Goal: Check status: Check status

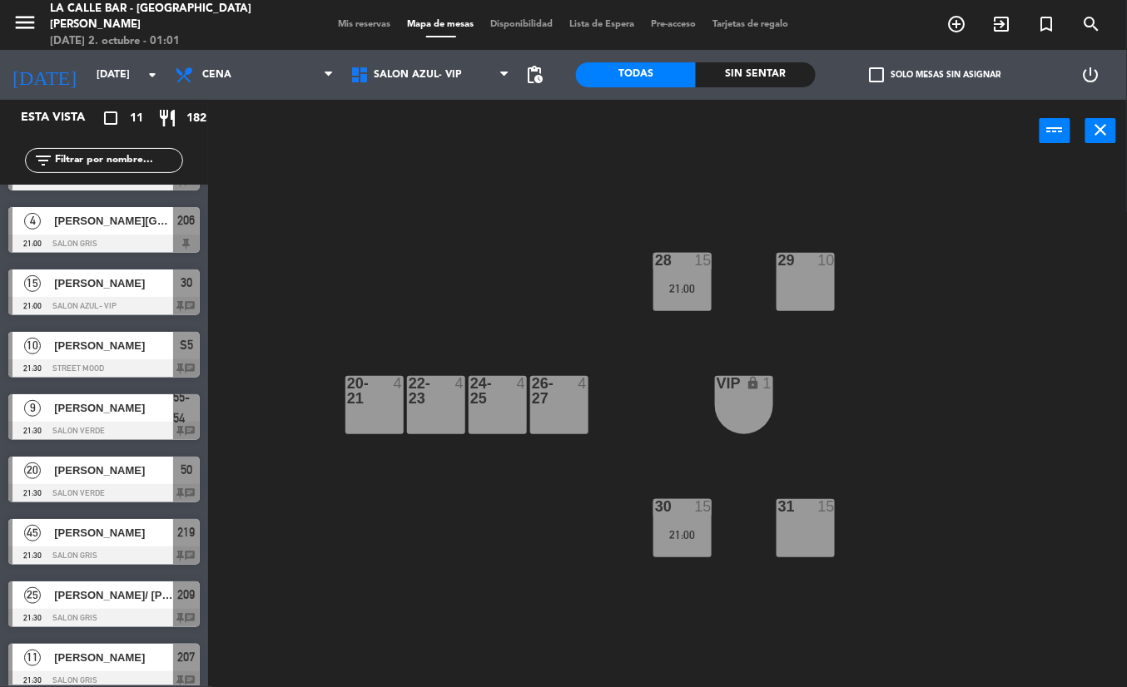
scroll to position [185, 0]
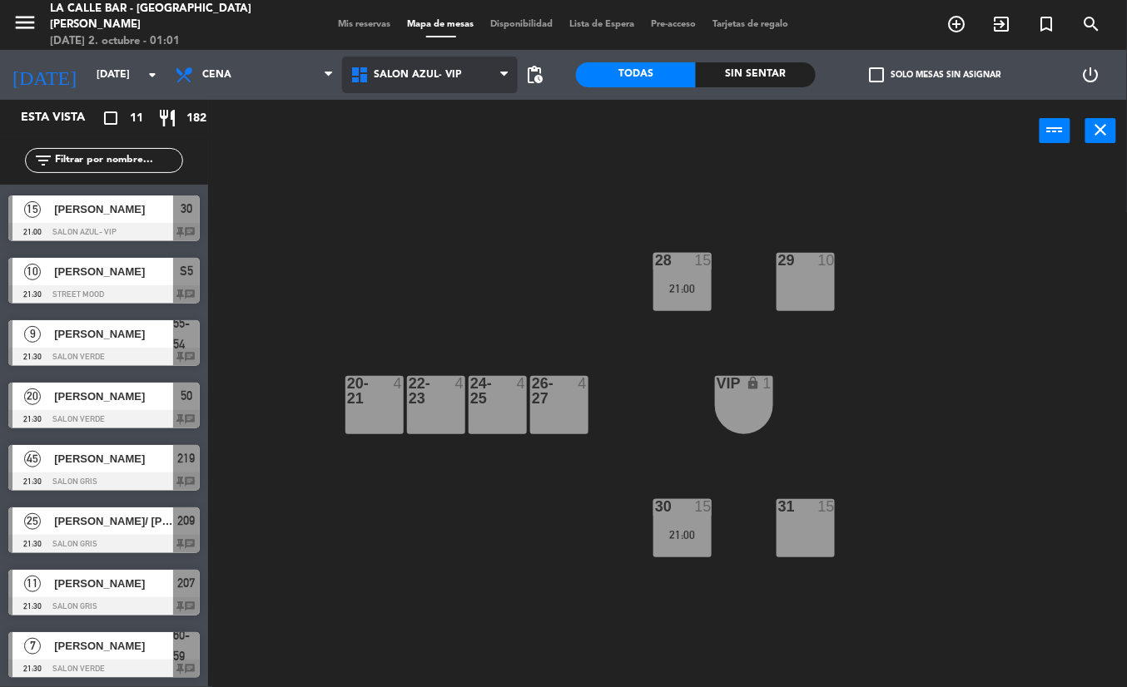
click at [424, 87] on span "SALON AZUL- VIP" at bounding box center [430, 75] width 176 height 37
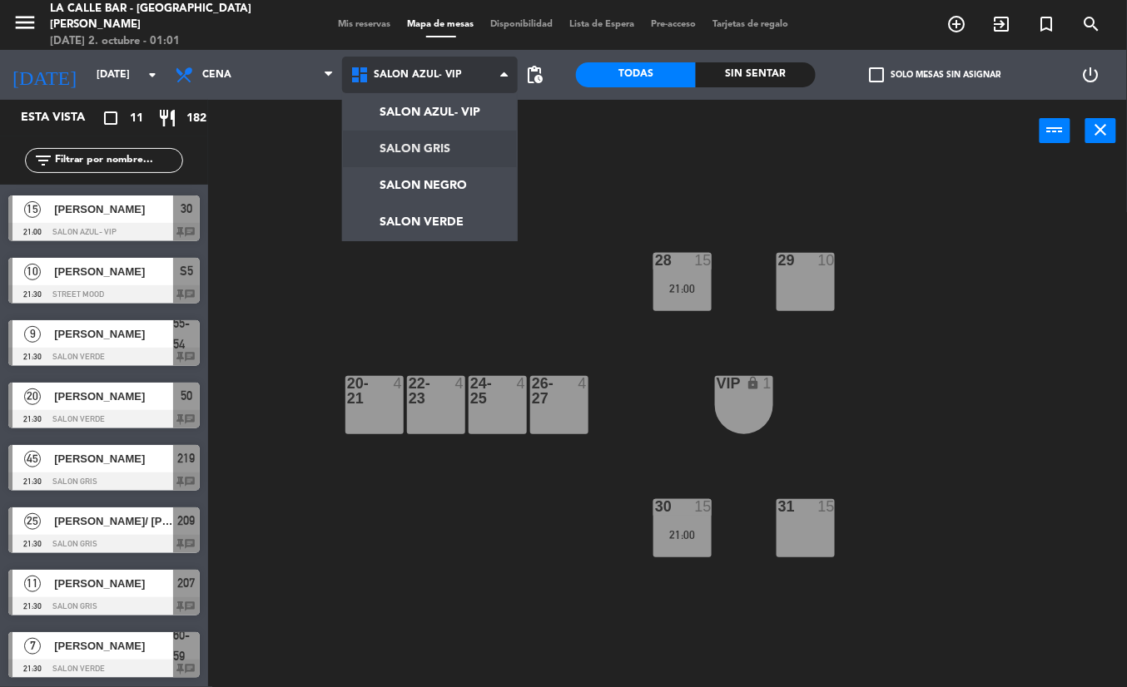
click at [430, 145] on ng-component "menu La Calle Bar - Villa [PERSON_NAME] [DATE] 2. octubre - 01:01 Mis reservas …" at bounding box center [563, 343] width 1127 height 687
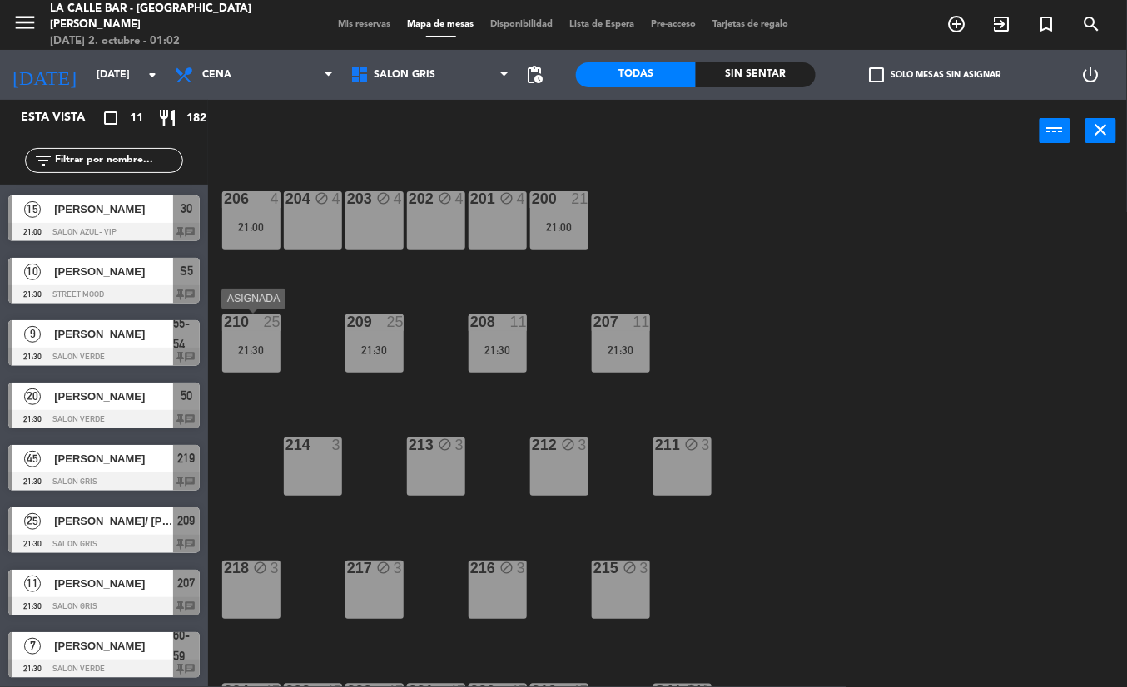
click at [218, 328] on div "210" at bounding box center [223, 322] width 27 height 15
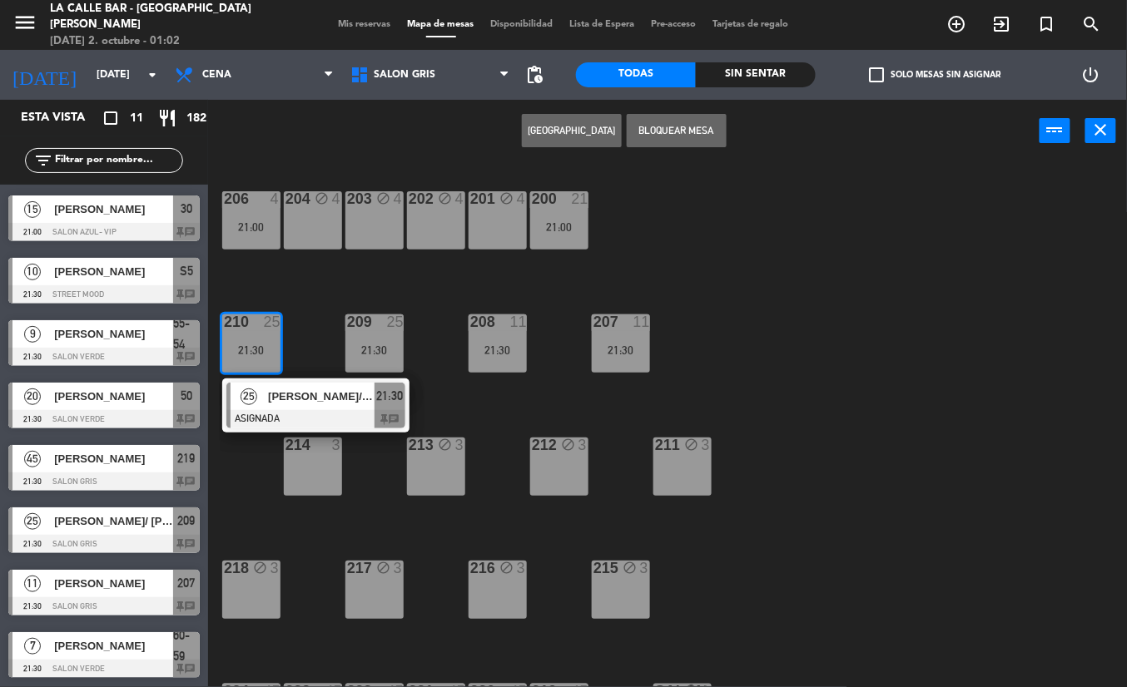
click at [450, 286] on div "206 4 21:00 204 block 4 203 block 4 202 block 4 201 block 4 200 21 21:00 210 25…" at bounding box center [673, 424] width 907 height 525
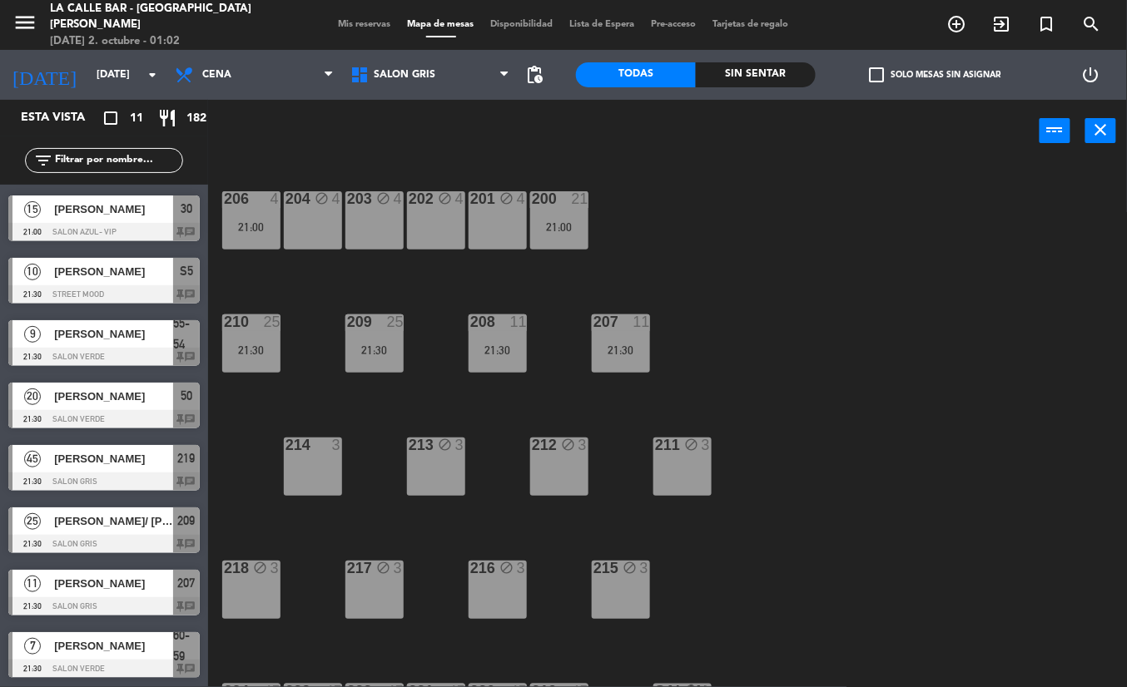
click at [344, 376] on div "206 4 21:00 204 block 4 203 block 4 202 block 4 201 block 4 200 21 21:00 210 25…" at bounding box center [673, 424] width 907 height 525
click at [373, 346] on div "21:30" at bounding box center [374, 350] width 58 height 12
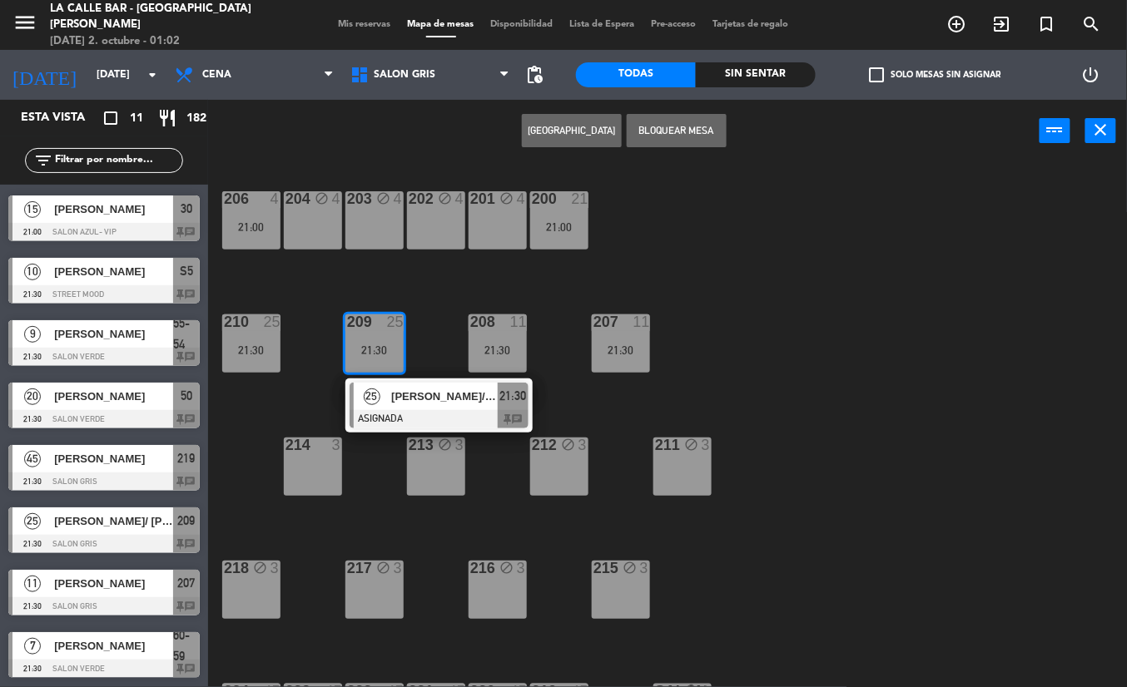
click at [683, 255] on div "206 4 21:00 204 block 4 203 block 4 202 block 4 201 block 4 200 21 21:00 210 25…" at bounding box center [673, 424] width 907 height 525
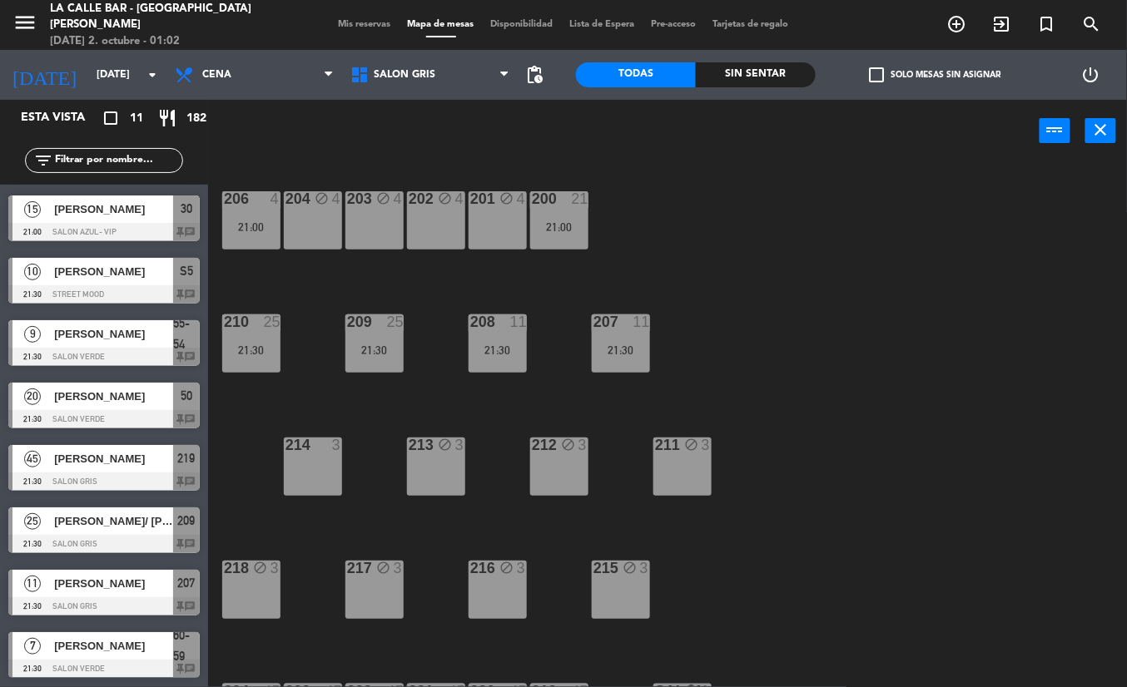
click at [516, 349] on div "21:30" at bounding box center [497, 350] width 58 height 12
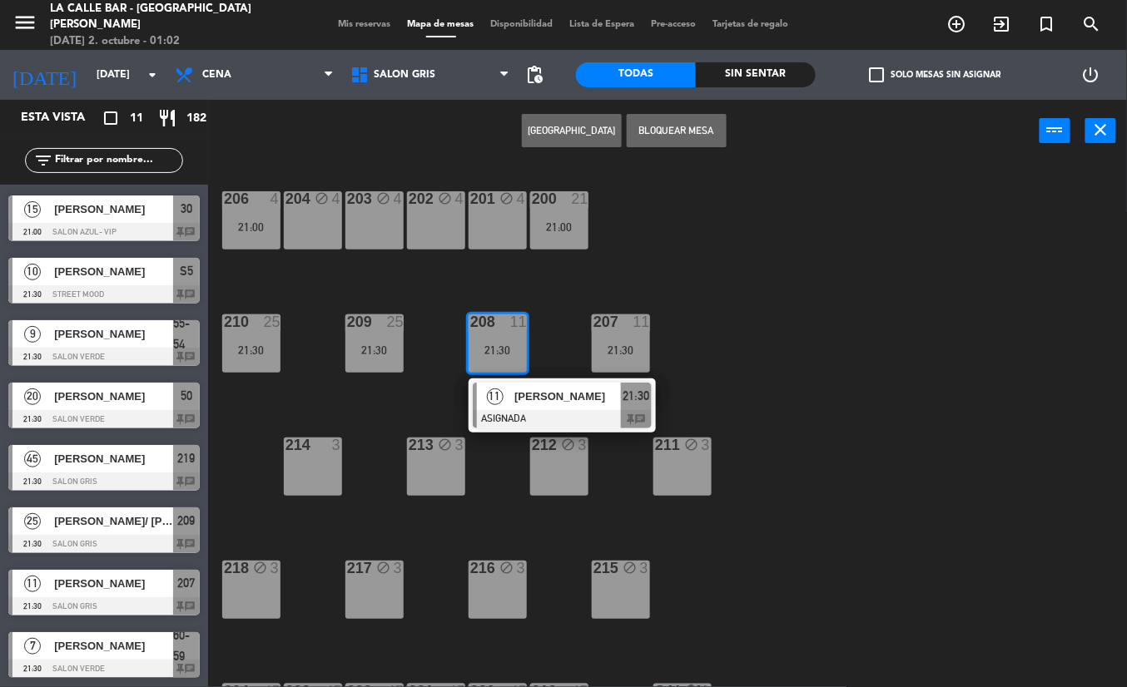
click at [736, 256] on div "206 4 21:00 204 block 4 203 block 4 202 block 4 201 block 4 200 21 21:00 210 25…" at bounding box center [673, 424] width 907 height 525
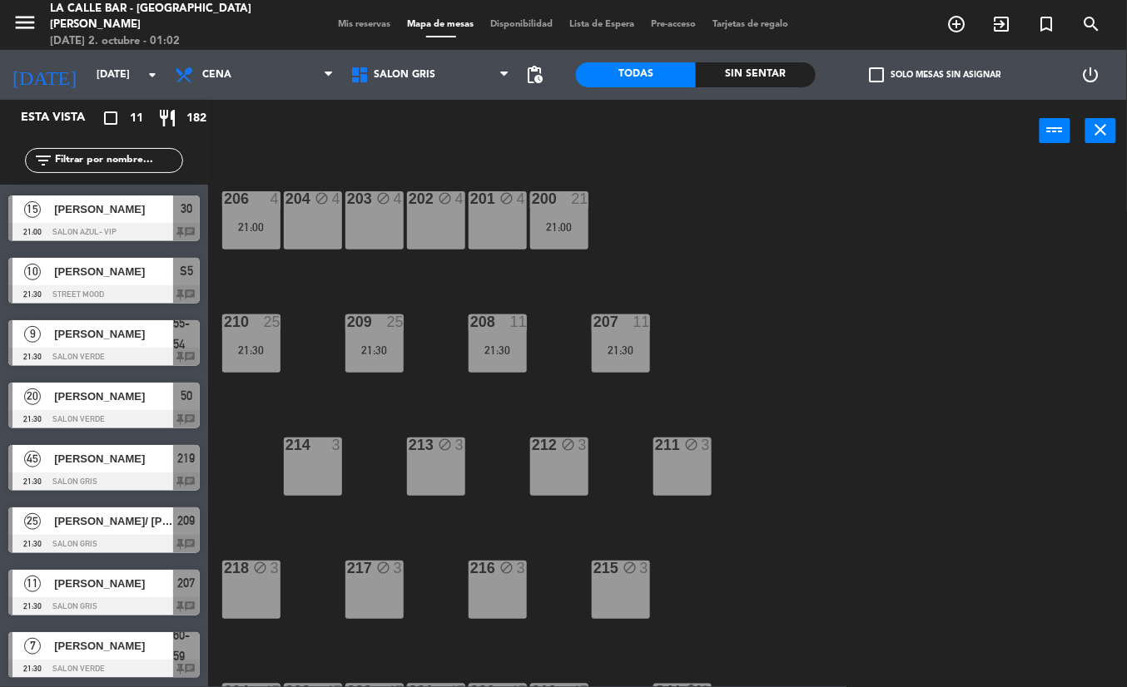
drag, startPoint x: 636, startPoint y: 339, endPoint x: 720, endPoint y: 266, distance: 111.5
click at [634, 339] on div "207 11 21:30" at bounding box center [621, 344] width 58 height 58
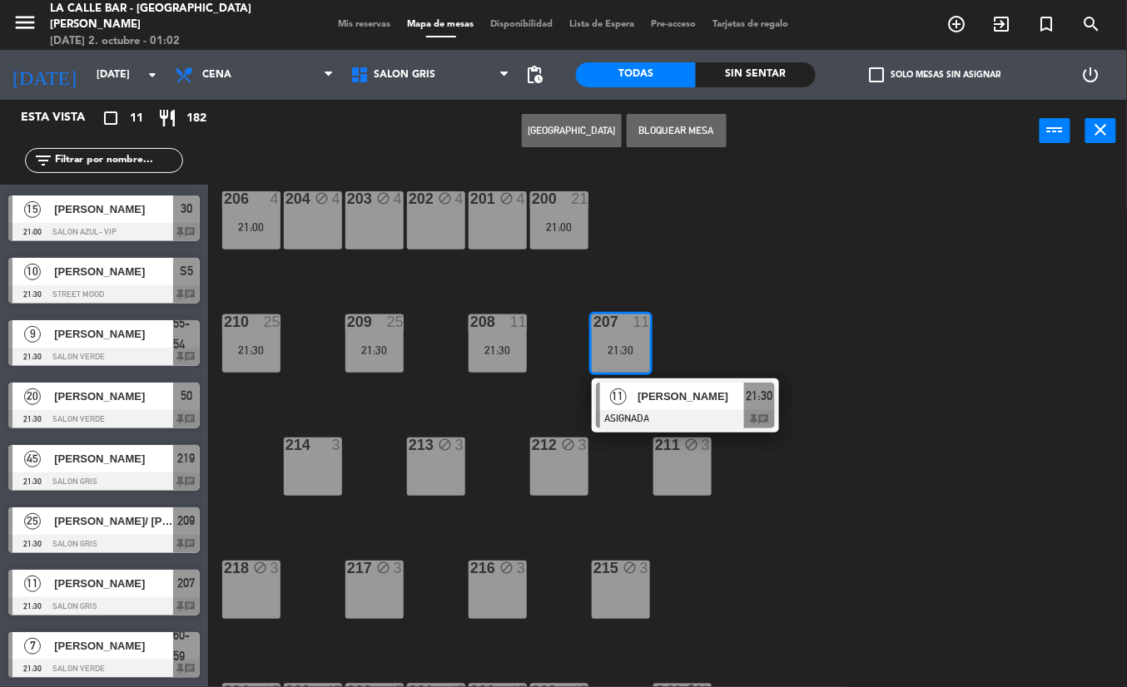
click at [780, 247] on div "206 4 21:00 204 block 4 203 block 4 202 block 4 201 block 4 200 21 21:00 210 25…" at bounding box center [673, 424] width 907 height 525
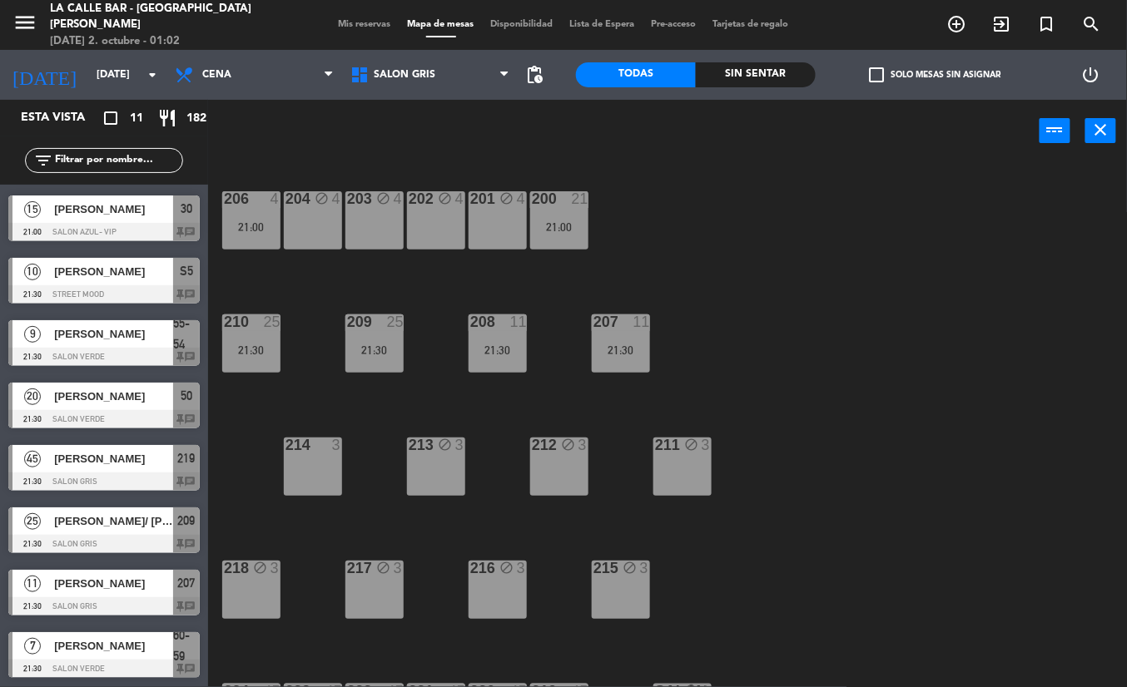
click at [556, 231] on div "21:00" at bounding box center [559, 227] width 58 height 12
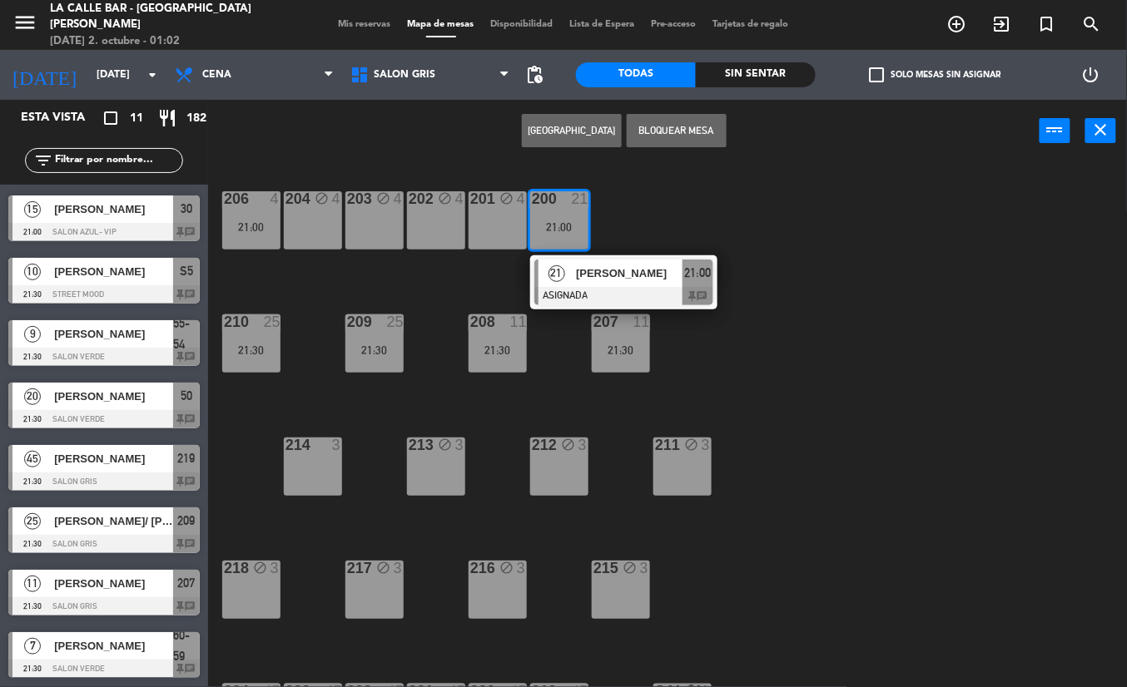
click at [699, 204] on div "206 4 21:00 204 block 4 203 block 4 202 block 4 201 block 4 200 21 21:00 21 [PE…" at bounding box center [673, 424] width 907 height 525
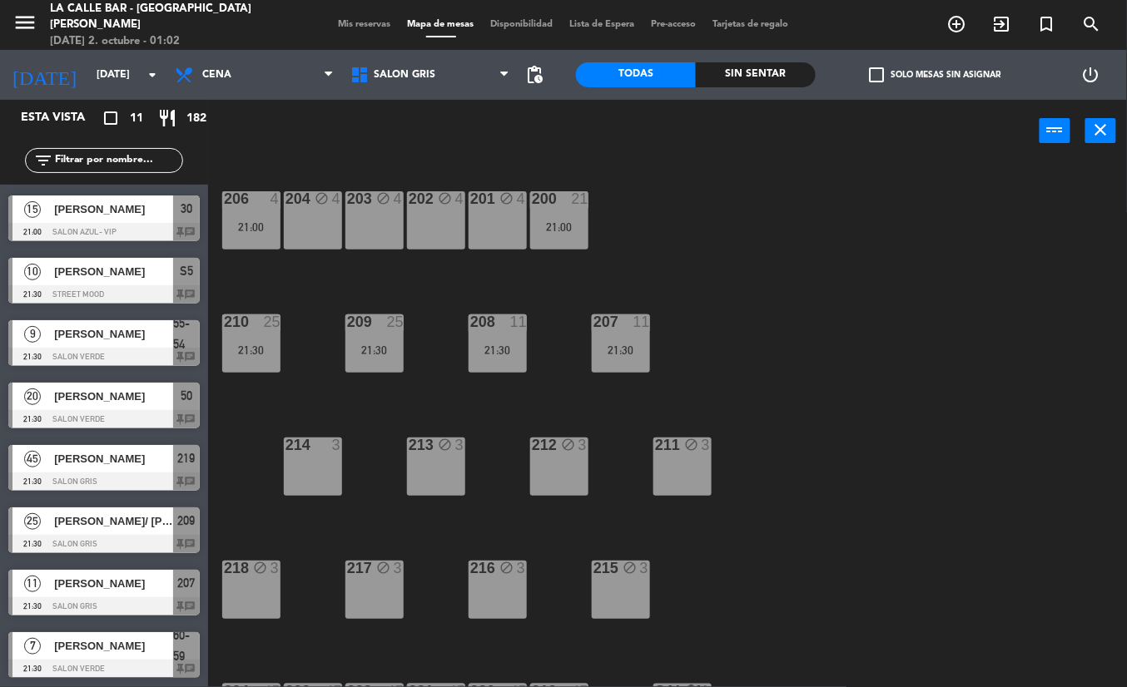
click at [247, 213] on div "206 4 21:00" at bounding box center [251, 220] width 58 height 58
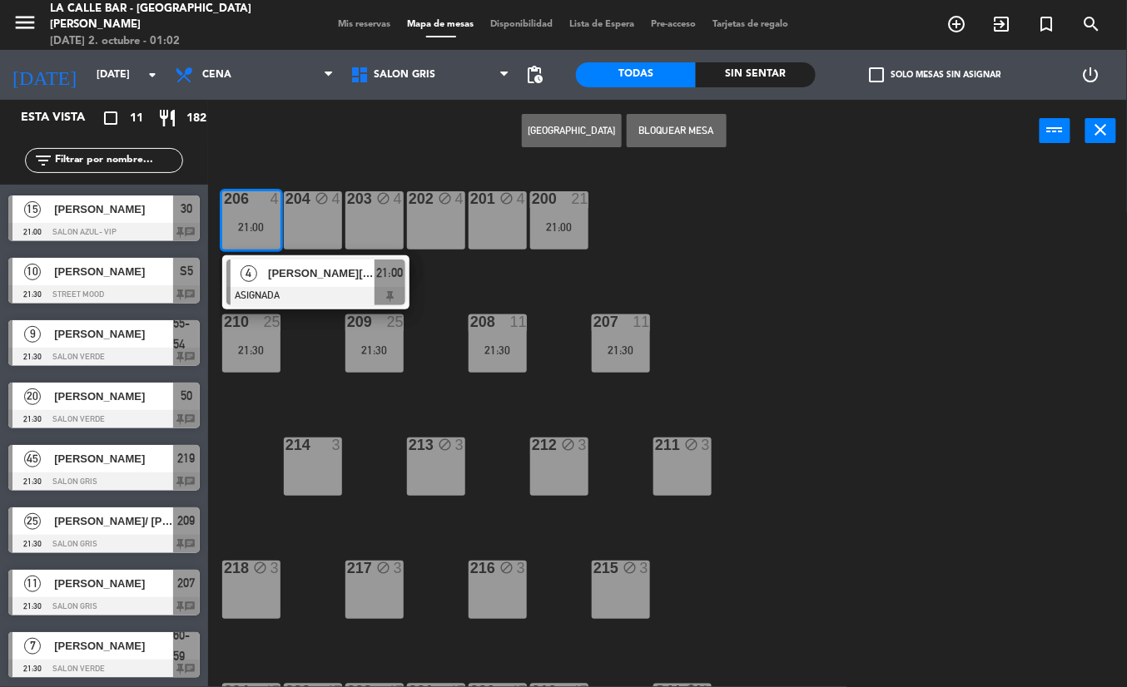
click at [737, 217] on div "206 4 21:00 4 [PERSON_NAME][GEOGRAPHIC_DATA] 21:00 204 block 4 203 block 4 202 …" at bounding box center [673, 424] width 907 height 525
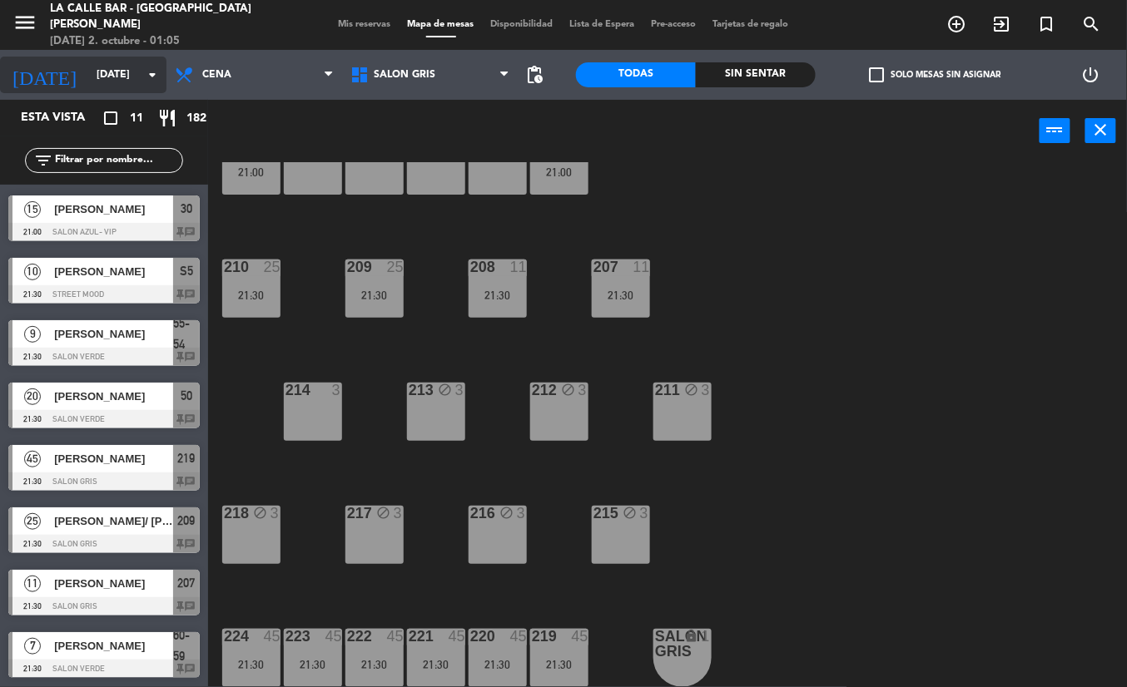
click at [125, 75] on input "[DATE]" at bounding box center [158, 75] width 141 height 28
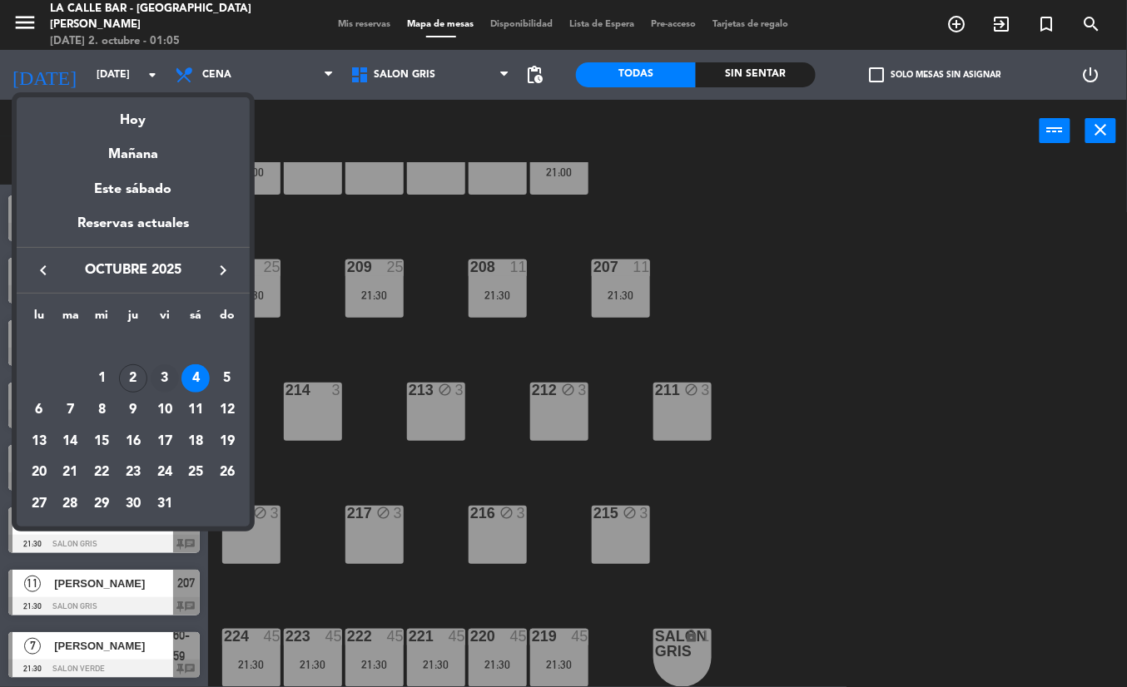
click at [165, 380] on div "3" at bounding box center [165, 378] width 28 height 28
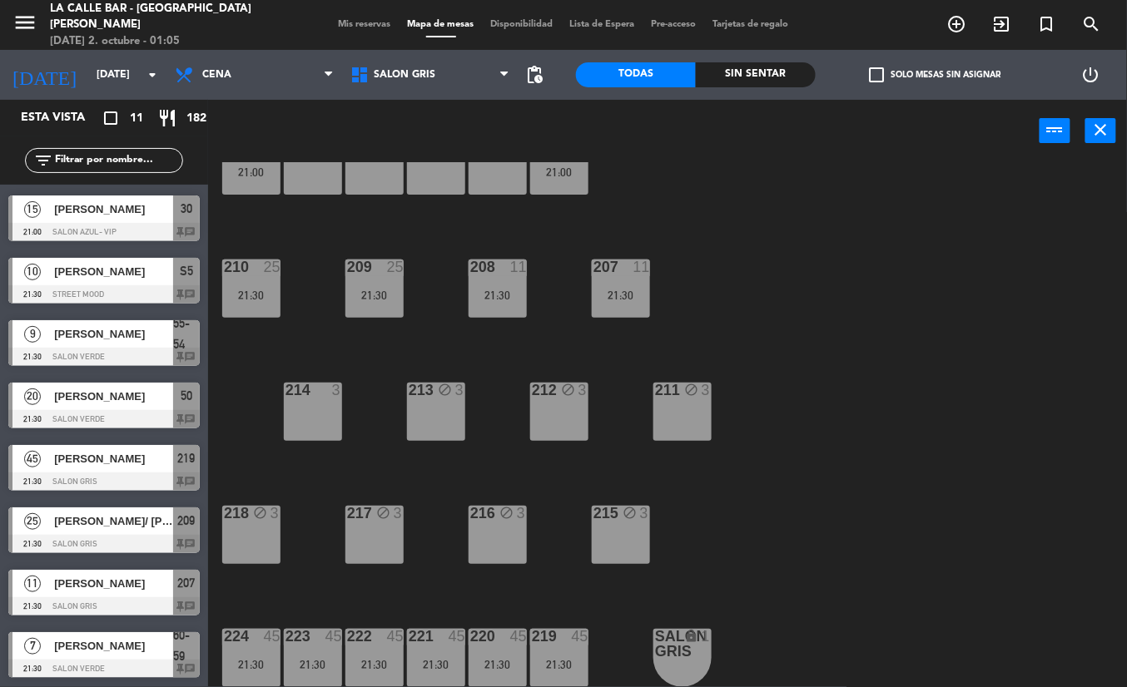
type input "[DATE]"
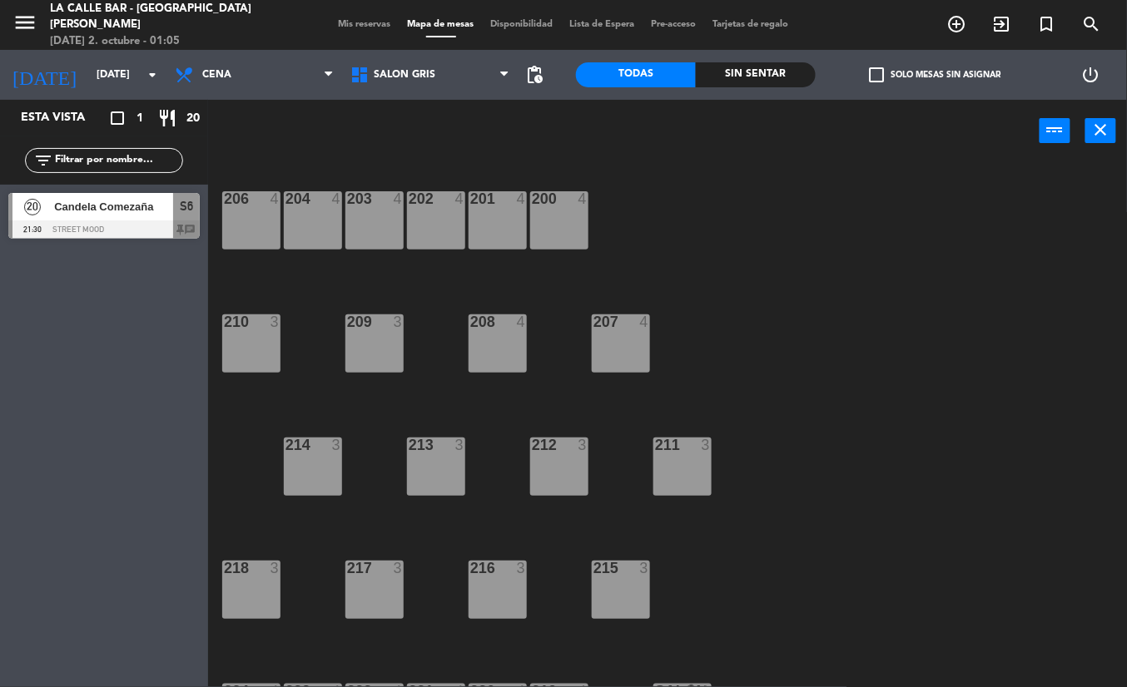
scroll to position [0, 0]
click at [336, 20] on span "Mis reservas" at bounding box center [364, 24] width 69 height 9
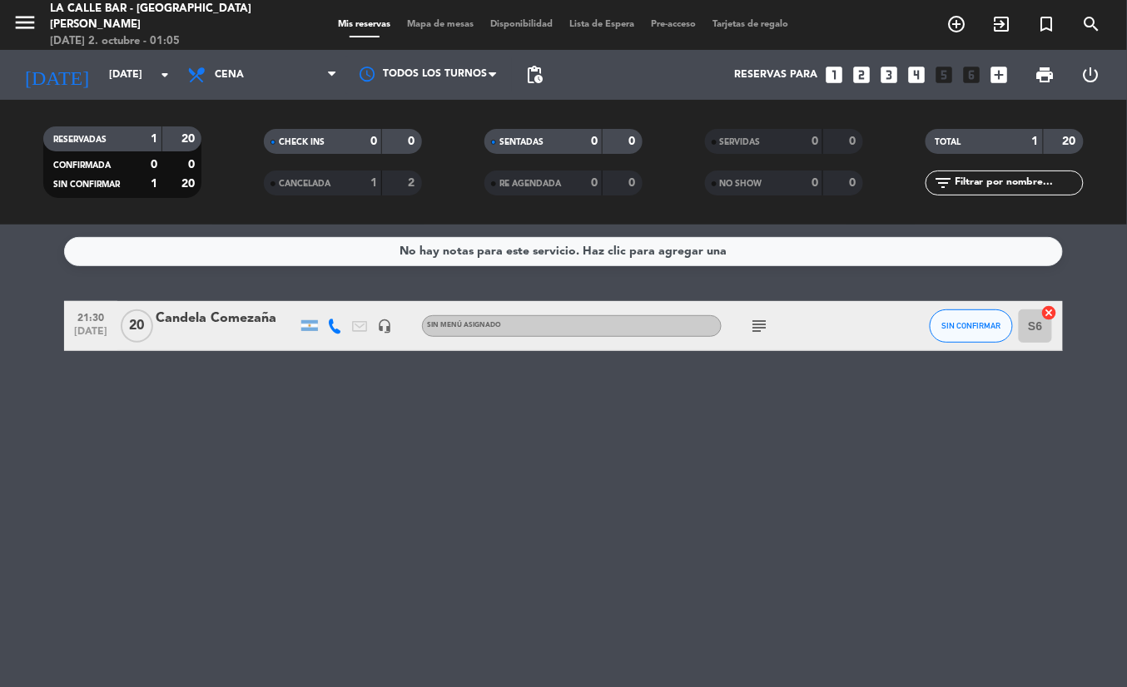
click at [752, 321] on icon "subject" at bounding box center [759, 326] width 20 height 20
click at [727, 478] on div "No hay notas para este servicio. Haz clic para agregar una 21:30 [DATE] [PERSON…" at bounding box center [563, 456] width 1127 height 463
click at [757, 321] on icon "subject" at bounding box center [759, 326] width 20 height 20
click at [494, 439] on div "No hay notas para este servicio. Haz clic para agregar una 21:30 [DATE] [PERSON…" at bounding box center [563, 456] width 1127 height 463
click at [451, 31] on div "Mis reservas Mapa de mesas Disponibilidad Lista de Espera Pre-acceso Tarjetas d…" at bounding box center [563, 24] width 467 height 15
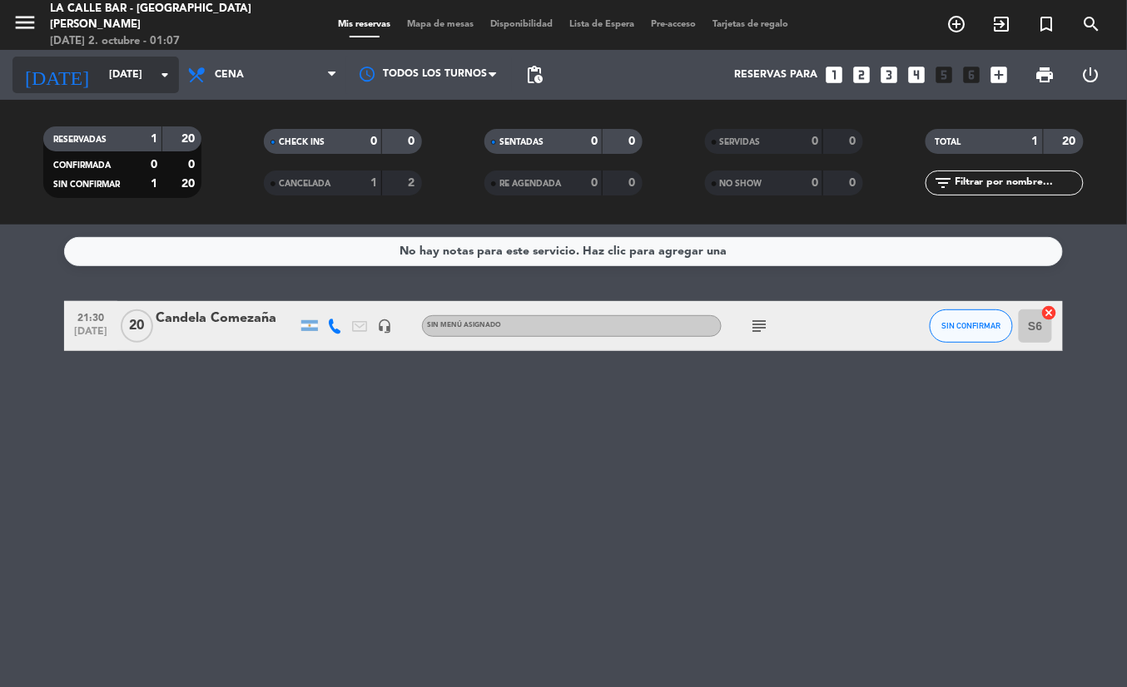
click at [123, 90] on div "[DATE] [DATE] arrow_drop_down" at bounding box center [95, 75] width 166 height 37
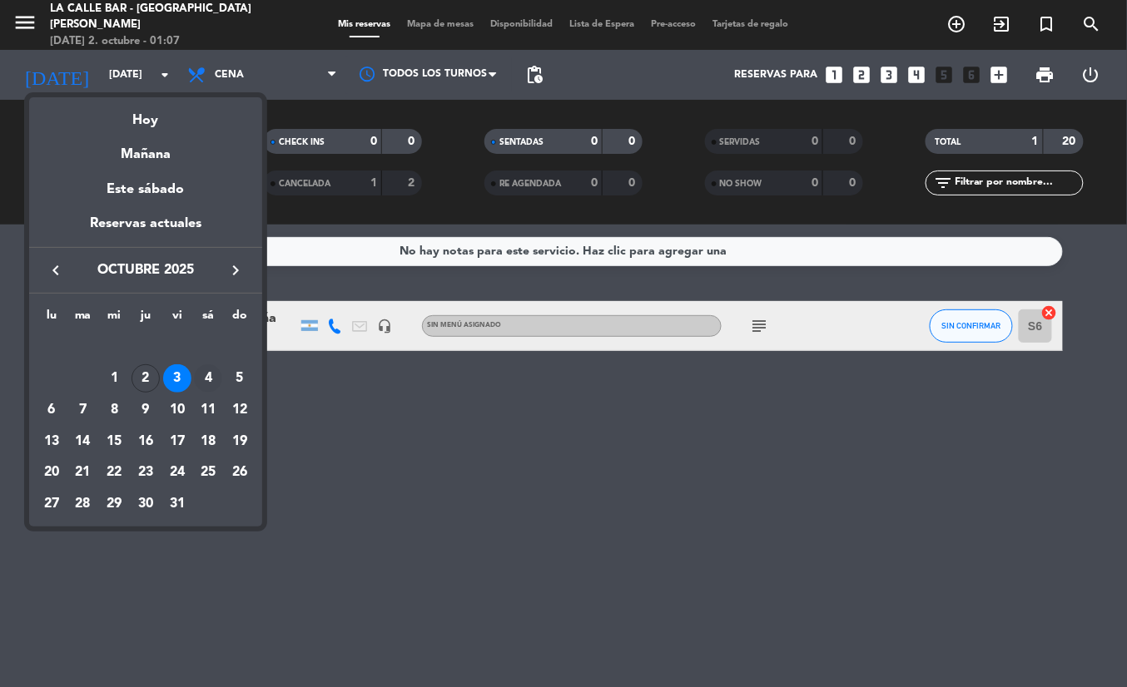
click at [214, 374] on div "4" at bounding box center [208, 378] width 28 height 28
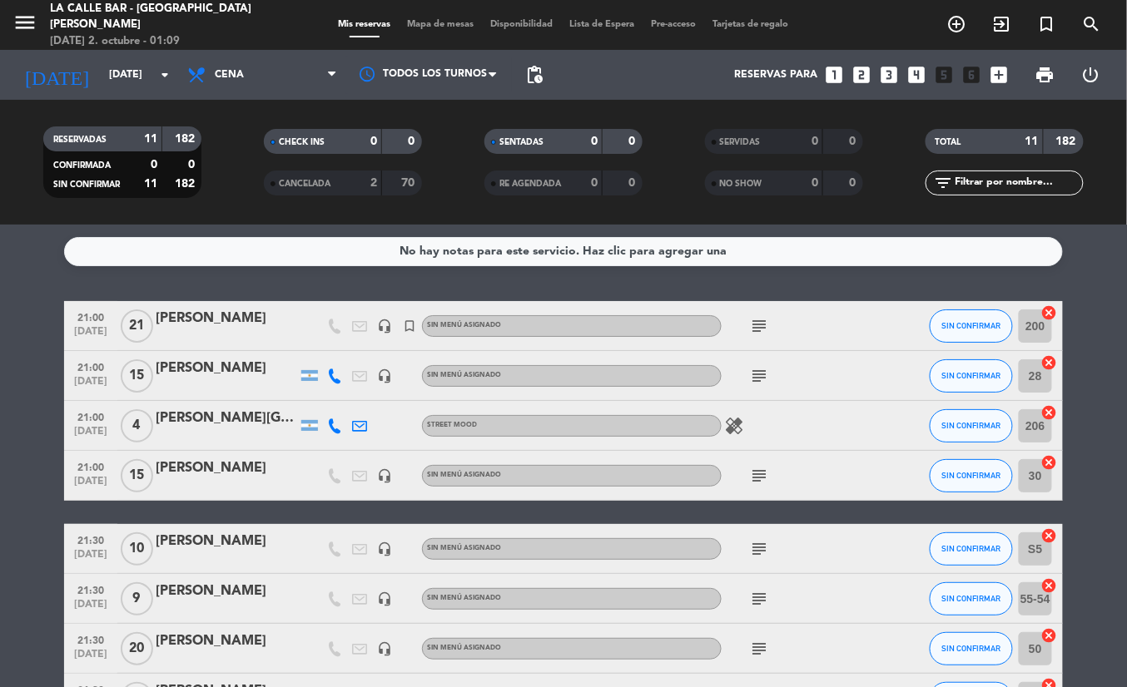
scroll to position [111, 0]
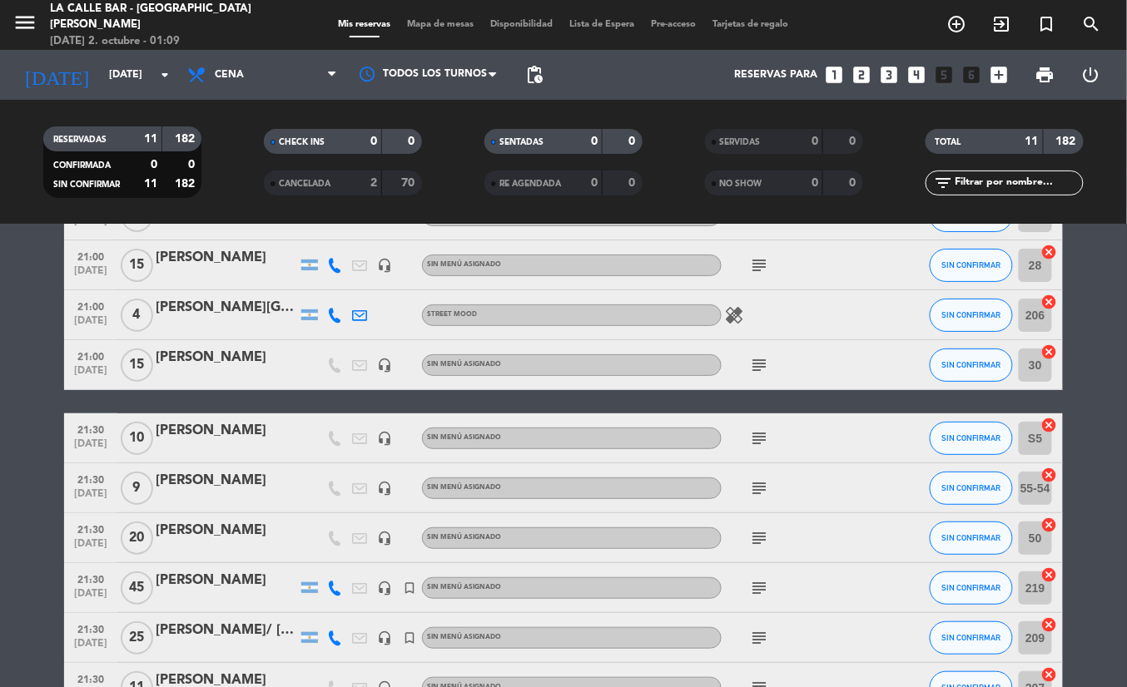
click at [767, 582] on icon "subject" at bounding box center [759, 588] width 20 height 20
click at [37, 434] on bookings-row "21:00 [DATE] [PERSON_NAME] headset_mic turned_in_not Sin menú asignado subject …" at bounding box center [563, 477] width 1127 height 572
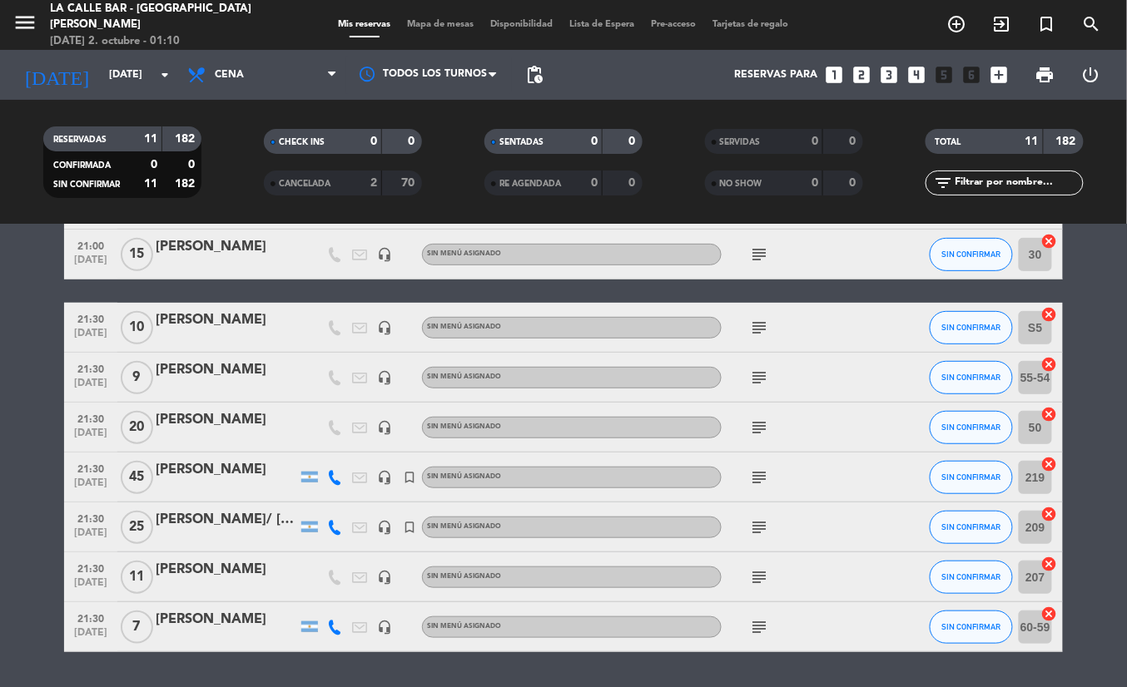
click at [766, 333] on icon "subject" at bounding box center [759, 328] width 20 height 20
click at [746, 370] on span "subject" at bounding box center [758, 378] width 25 height 20
click at [751, 377] on icon "subject" at bounding box center [759, 378] width 20 height 20
click at [760, 427] on icon "subject" at bounding box center [759, 428] width 20 height 20
click at [746, 471] on div "subject" at bounding box center [796, 477] width 150 height 49
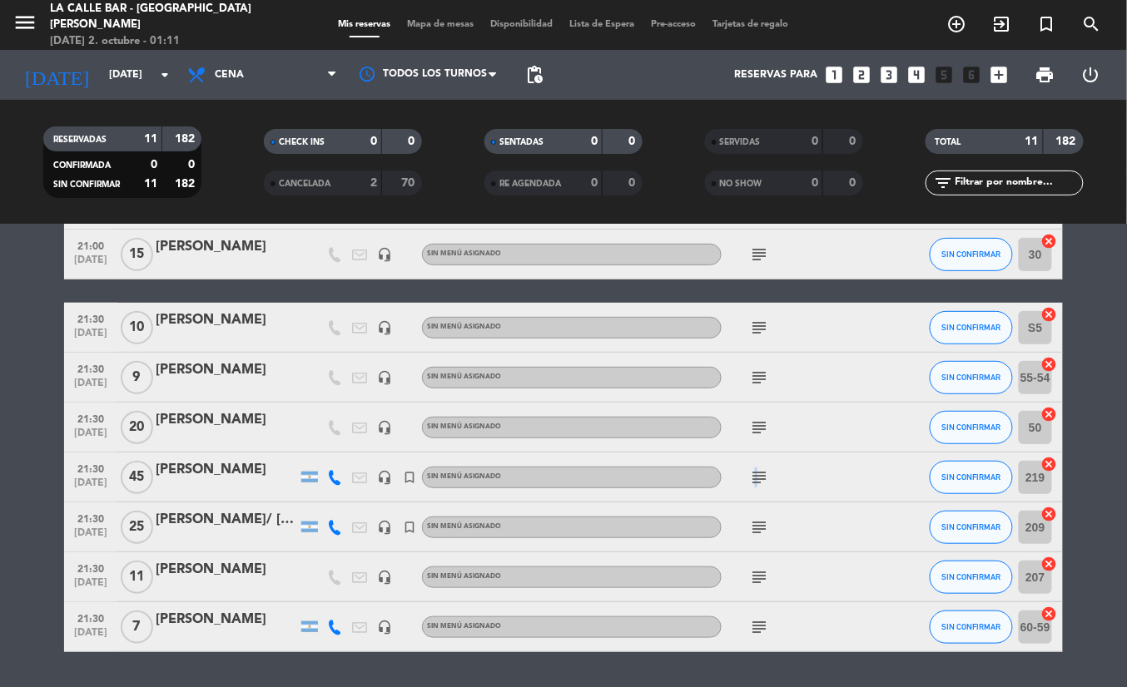
click at [754, 479] on icon "subject" at bounding box center [759, 478] width 20 height 20
click at [761, 527] on icon "subject" at bounding box center [759, 528] width 20 height 20
click at [754, 579] on icon "subject" at bounding box center [759, 577] width 20 height 20
click at [751, 624] on icon "subject" at bounding box center [759, 627] width 20 height 20
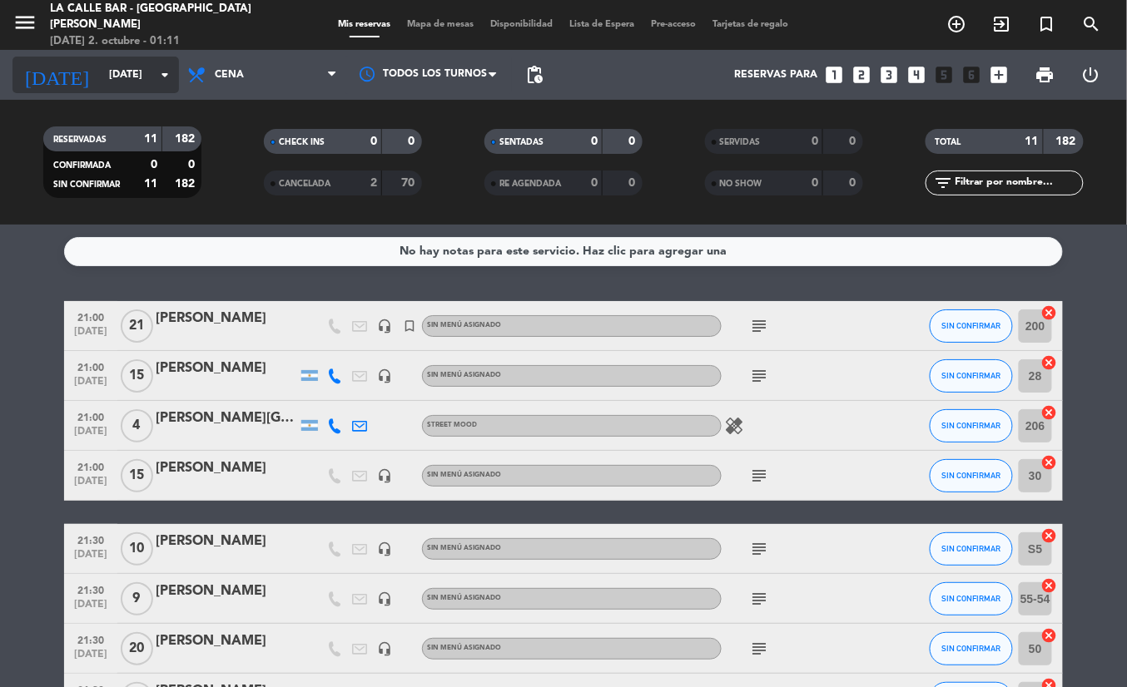
click at [107, 73] on input "[DATE]" at bounding box center [171, 75] width 141 height 28
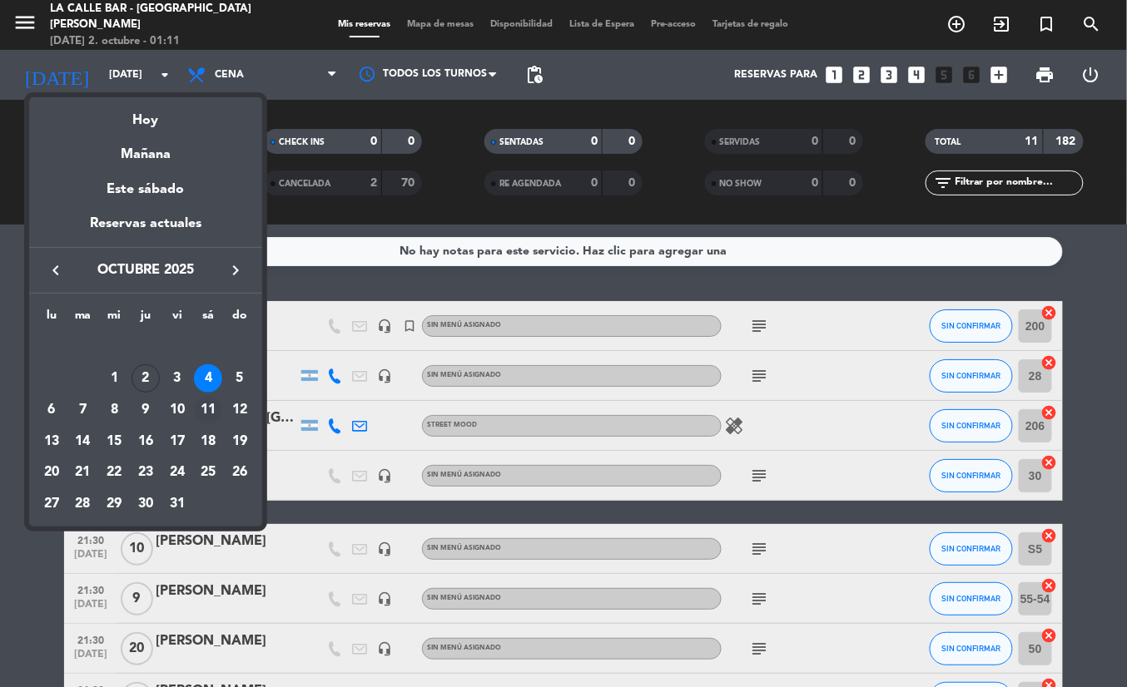
click at [211, 407] on div "11" at bounding box center [208, 410] width 28 height 28
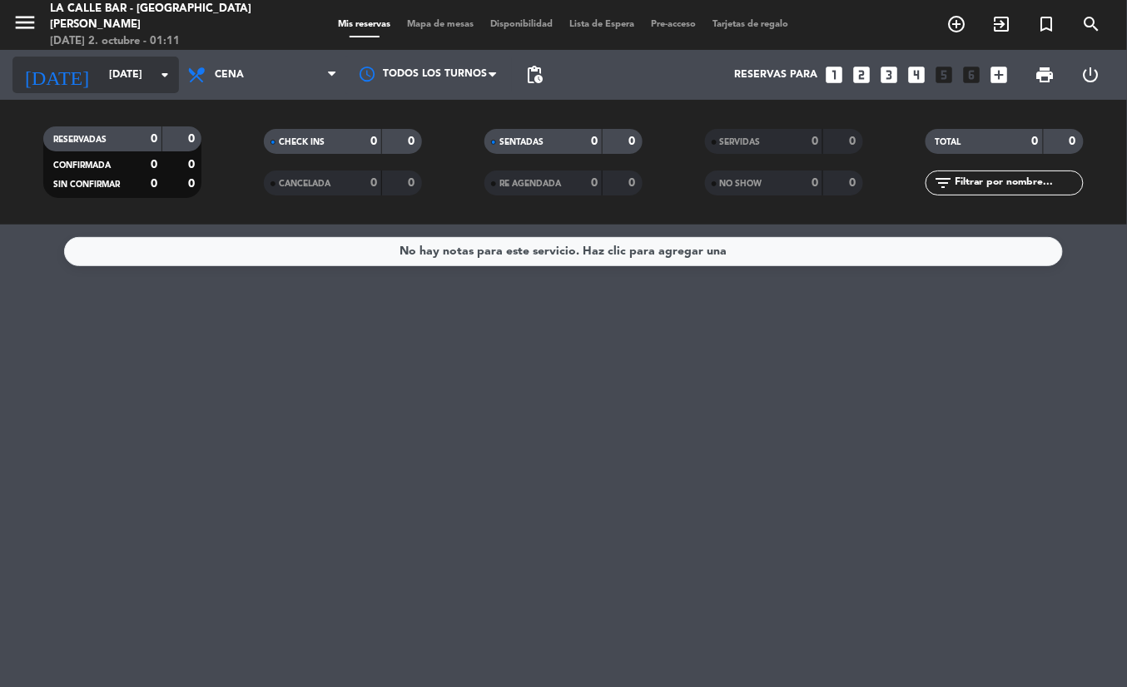
click at [147, 68] on input "[DATE]" at bounding box center [171, 75] width 141 height 28
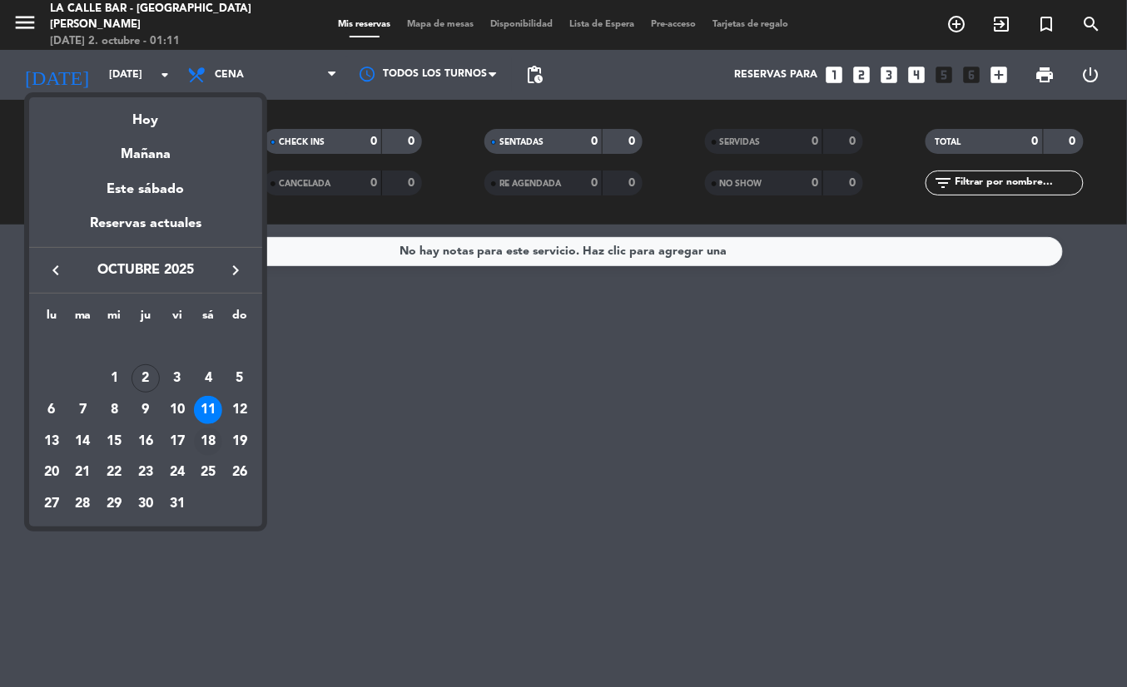
click at [217, 440] on div "18" at bounding box center [208, 442] width 28 height 28
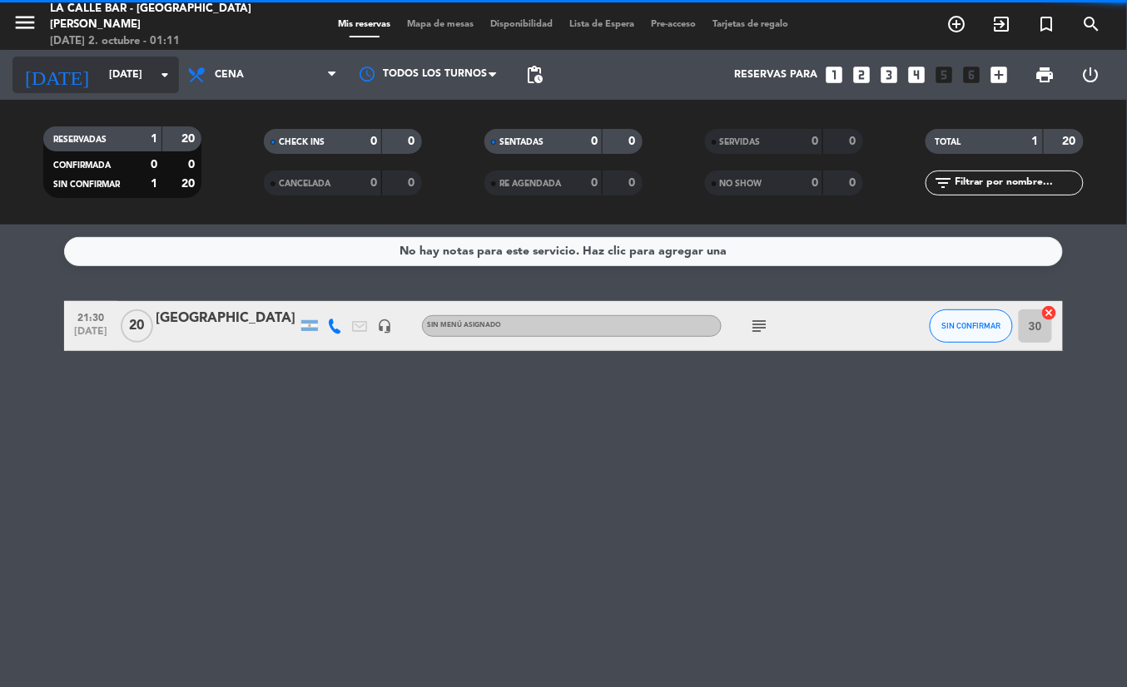
click at [123, 77] on input "[DATE]" at bounding box center [171, 75] width 141 height 28
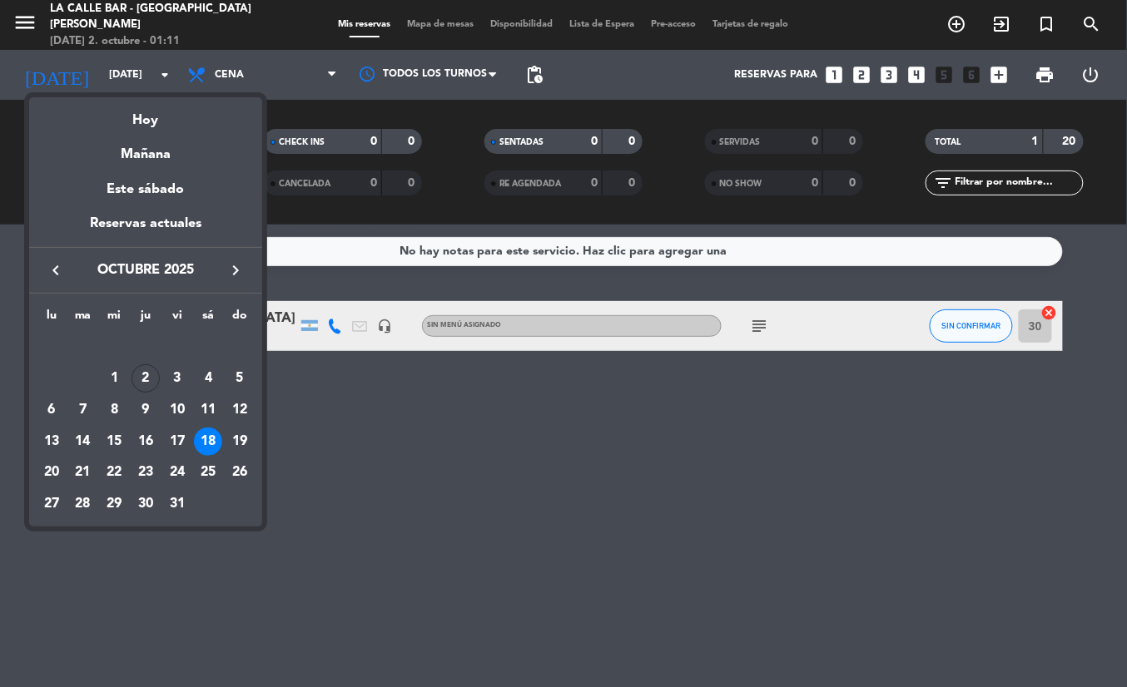
click at [115, 77] on div at bounding box center [563, 343] width 1127 height 687
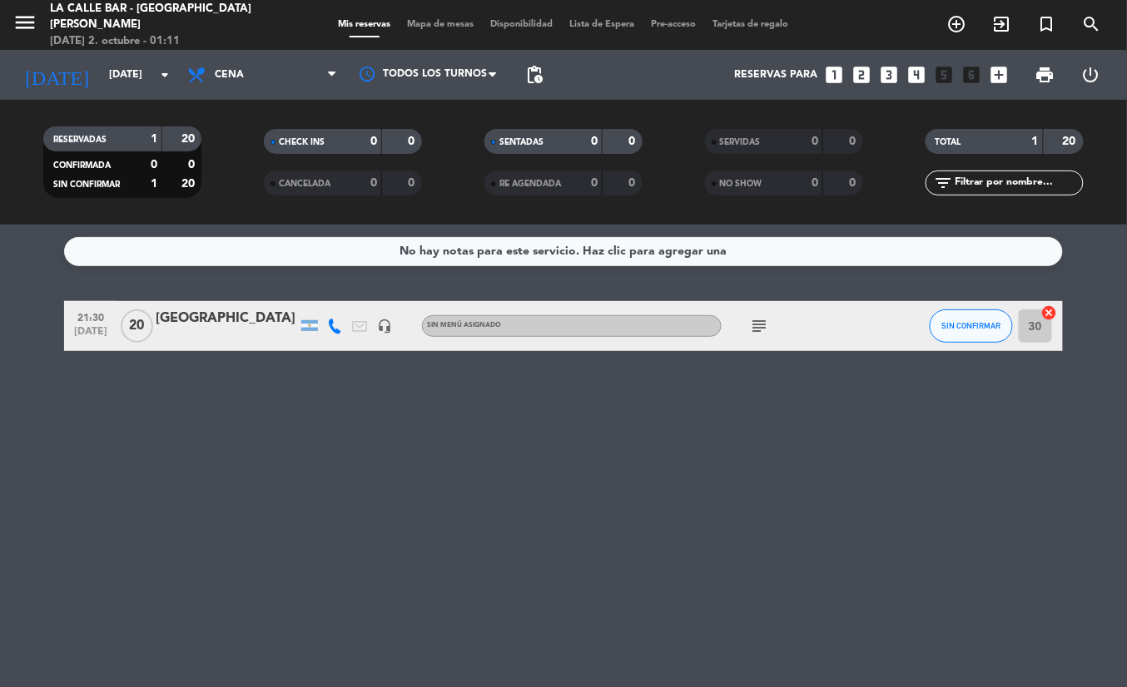
click at [750, 340] on div "subject" at bounding box center [796, 325] width 150 height 49
click at [750, 337] on div "subject" at bounding box center [796, 325] width 150 height 49
click at [753, 330] on icon "subject" at bounding box center [759, 326] width 20 height 20
drag, startPoint x: 667, startPoint y: 429, endPoint x: 317, endPoint y: 175, distance: 432.4
click at [656, 424] on div "No hay notas para este servicio. Haz clic para agregar una 21:30 [DATE] [PERSON…" at bounding box center [563, 456] width 1127 height 463
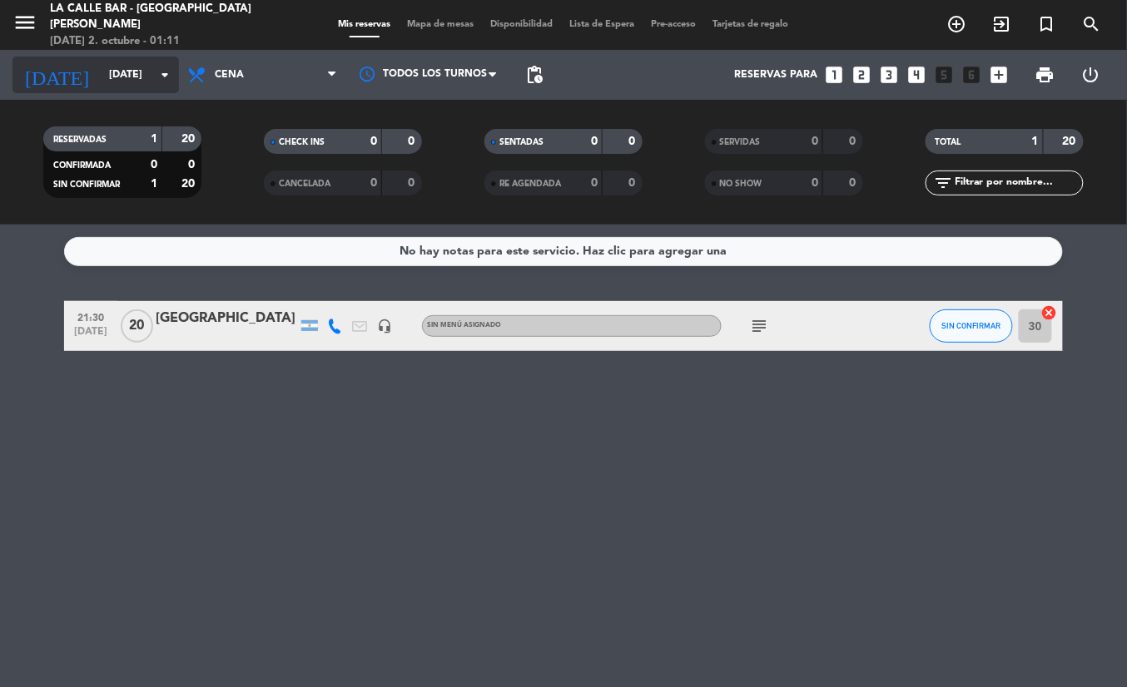
click at [101, 87] on input "[DATE]" at bounding box center [171, 75] width 141 height 28
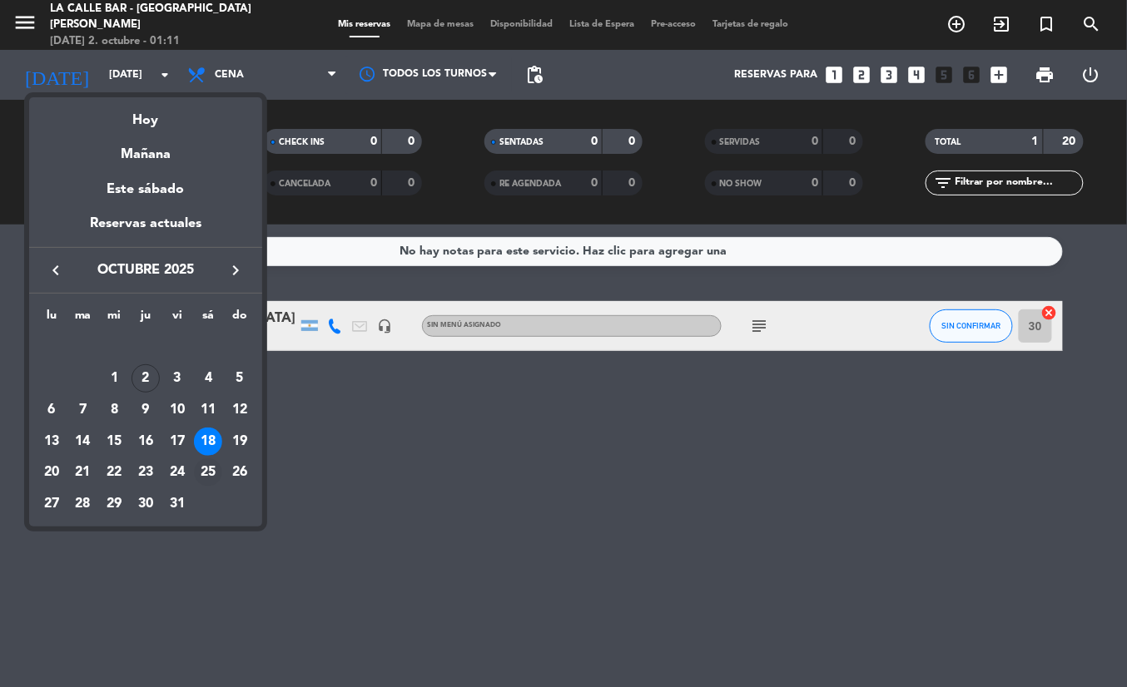
click at [200, 469] on div "25" at bounding box center [208, 472] width 28 height 28
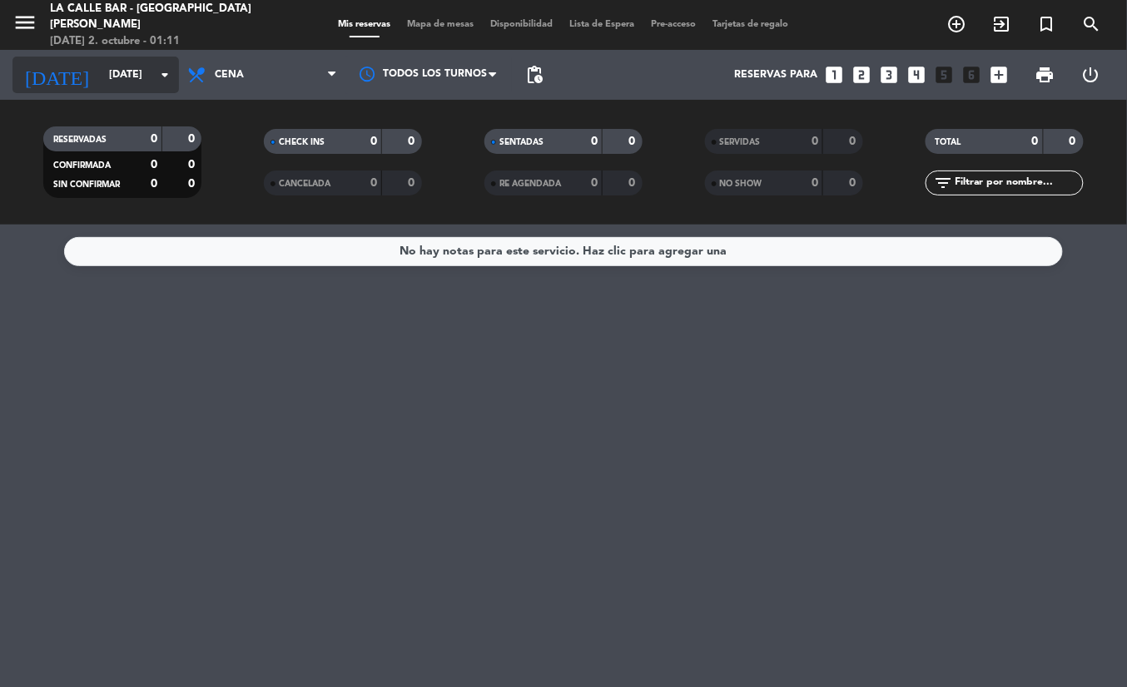
click at [127, 82] on input "[DATE]" at bounding box center [171, 75] width 141 height 28
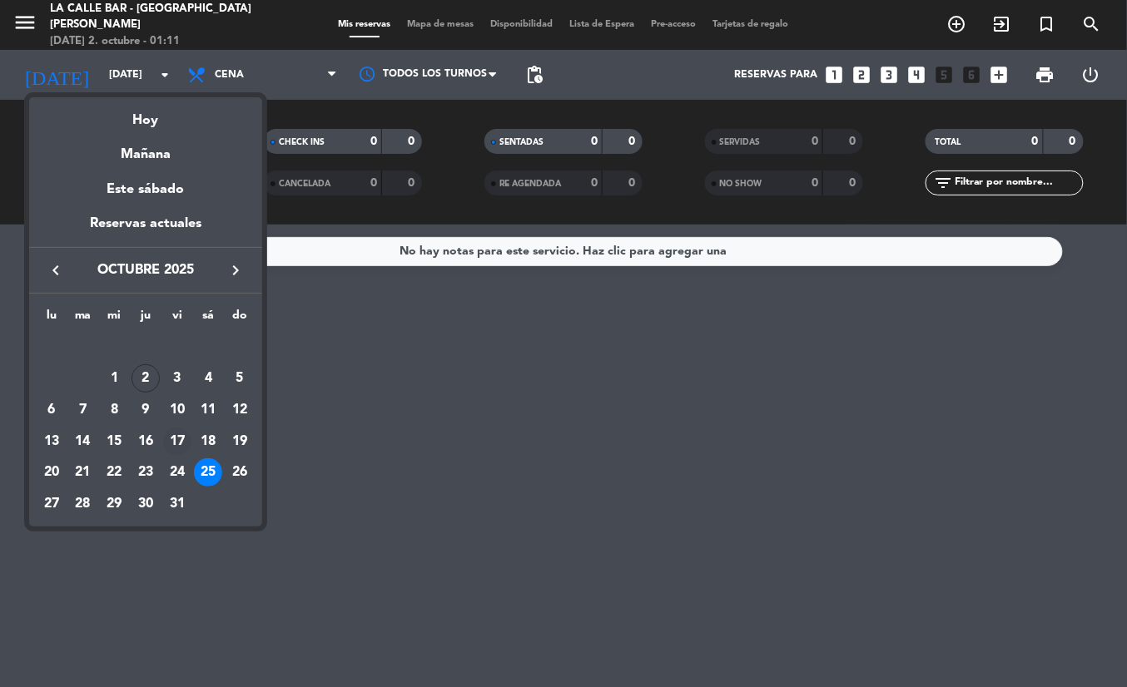
click at [177, 437] on div "17" at bounding box center [177, 442] width 28 height 28
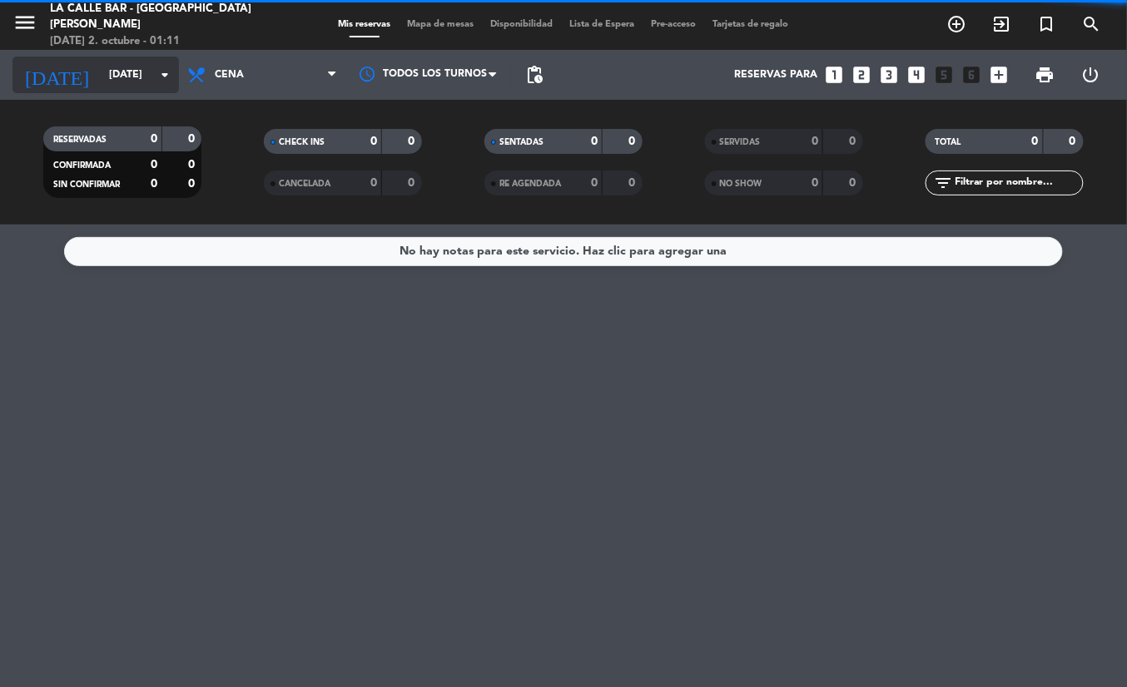
click at [121, 85] on input "[DATE]" at bounding box center [171, 75] width 141 height 28
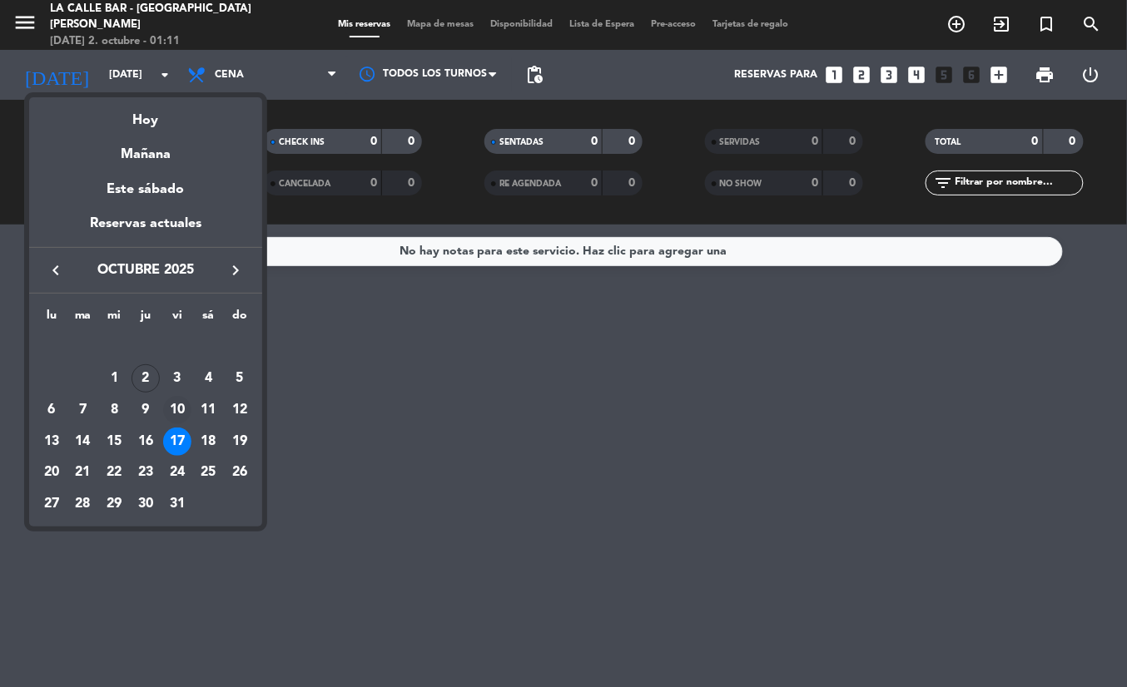
click at [184, 419] on div "10" at bounding box center [177, 410] width 28 height 28
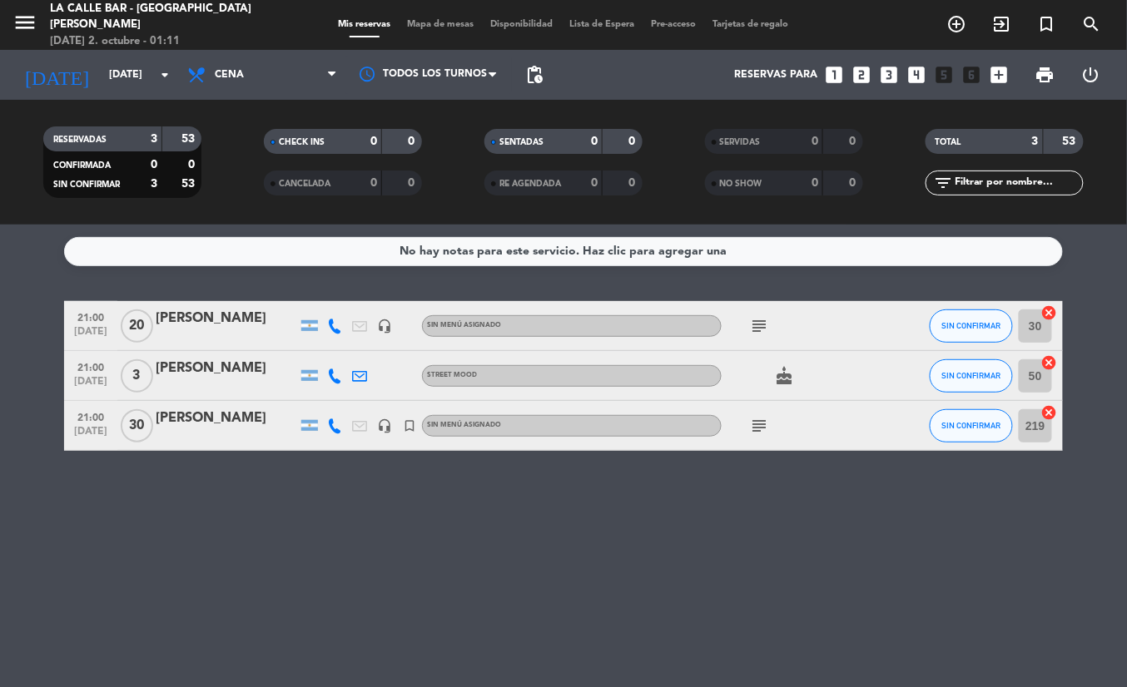
click at [769, 426] on icon "subject" at bounding box center [759, 426] width 20 height 20
click at [766, 330] on icon "subject" at bounding box center [759, 326] width 20 height 20
drag, startPoint x: 670, startPoint y: 523, endPoint x: 376, endPoint y: 294, distance: 372.9
click at [647, 490] on div "No hay notas para este servicio. Haz clic para agregar una 21:00 [DATE] [PERSON…" at bounding box center [563, 456] width 1127 height 463
click at [105, 92] on div "[DATE] [DATE] arrow_drop_down" at bounding box center [95, 75] width 166 height 37
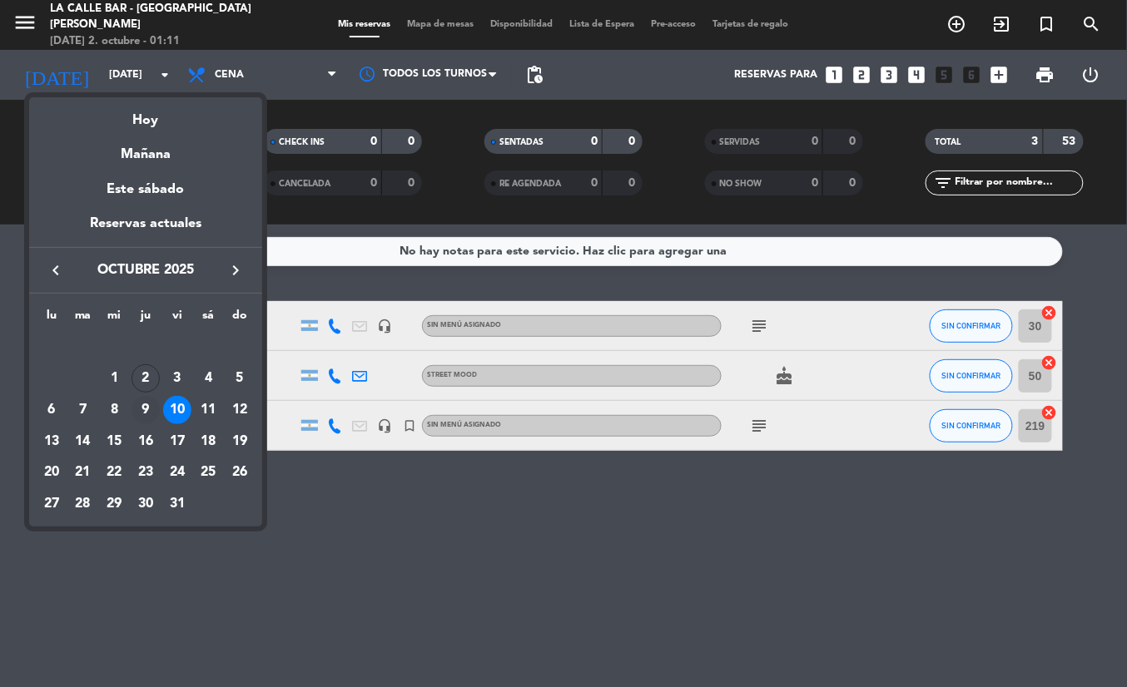
click at [151, 410] on div "9" at bounding box center [145, 410] width 28 height 28
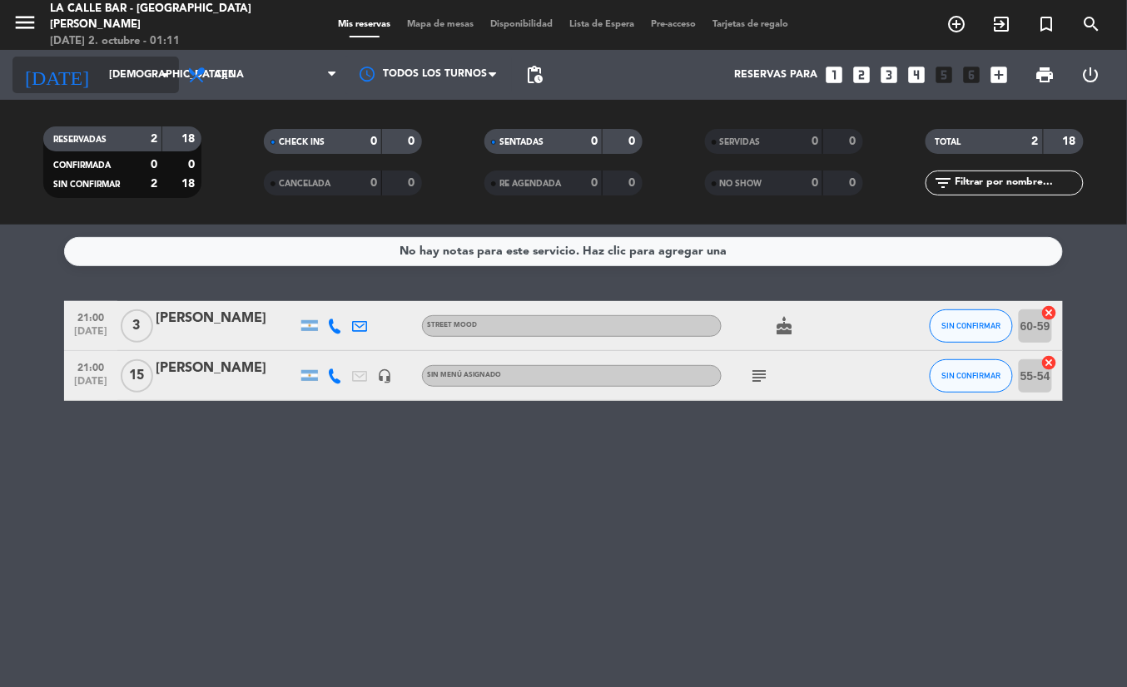
click at [123, 64] on input "[DEMOGRAPHIC_DATA][DATE]" at bounding box center [171, 75] width 141 height 28
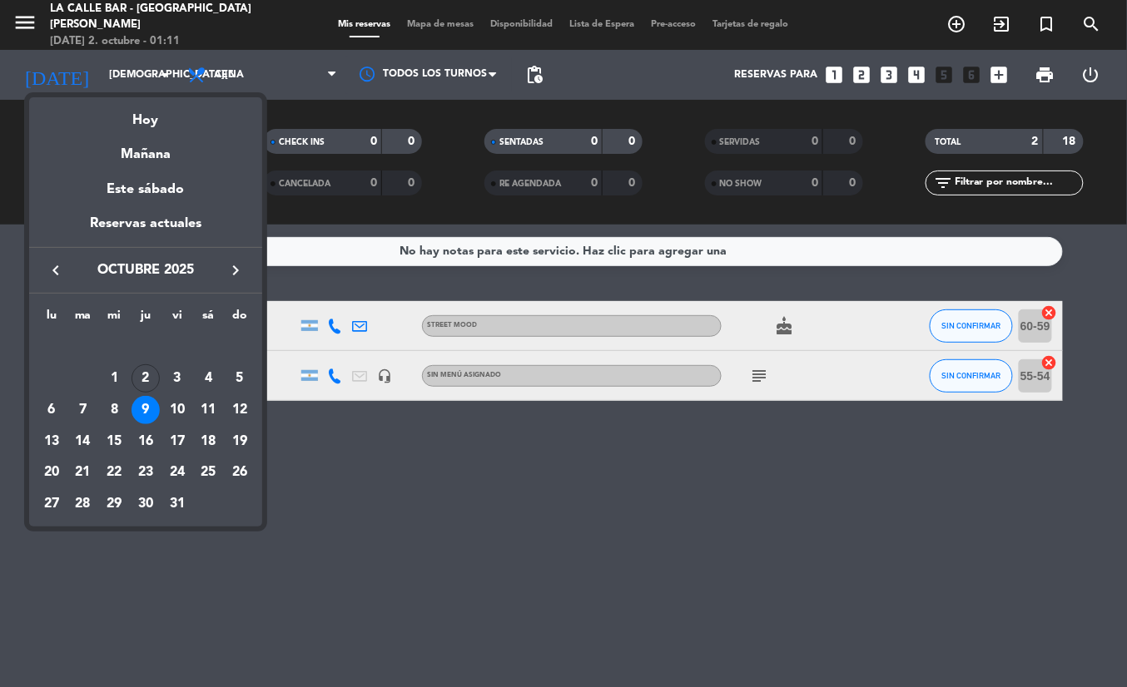
drag, startPoint x: 403, startPoint y: 561, endPoint x: 586, endPoint y: 344, distance: 283.4
click at [429, 528] on div at bounding box center [563, 343] width 1127 height 687
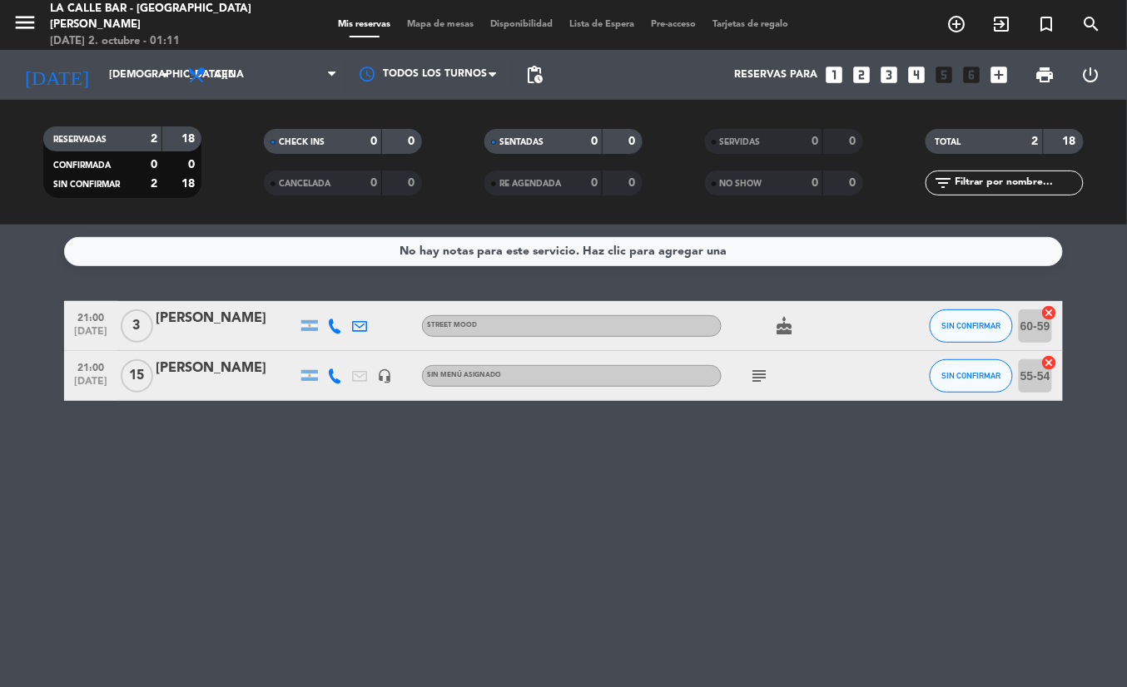
click at [766, 379] on icon "subject" at bounding box center [759, 376] width 20 height 20
click at [656, 446] on div "No hay notas para este servicio. Haz clic para agregar una 21:00 [DATE] 3 [PERS…" at bounding box center [563, 456] width 1127 height 463
click at [101, 61] on input "[DEMOGRAPHIC_DATA][DATE]" at bounding box center [171, 75] width 141 height 28
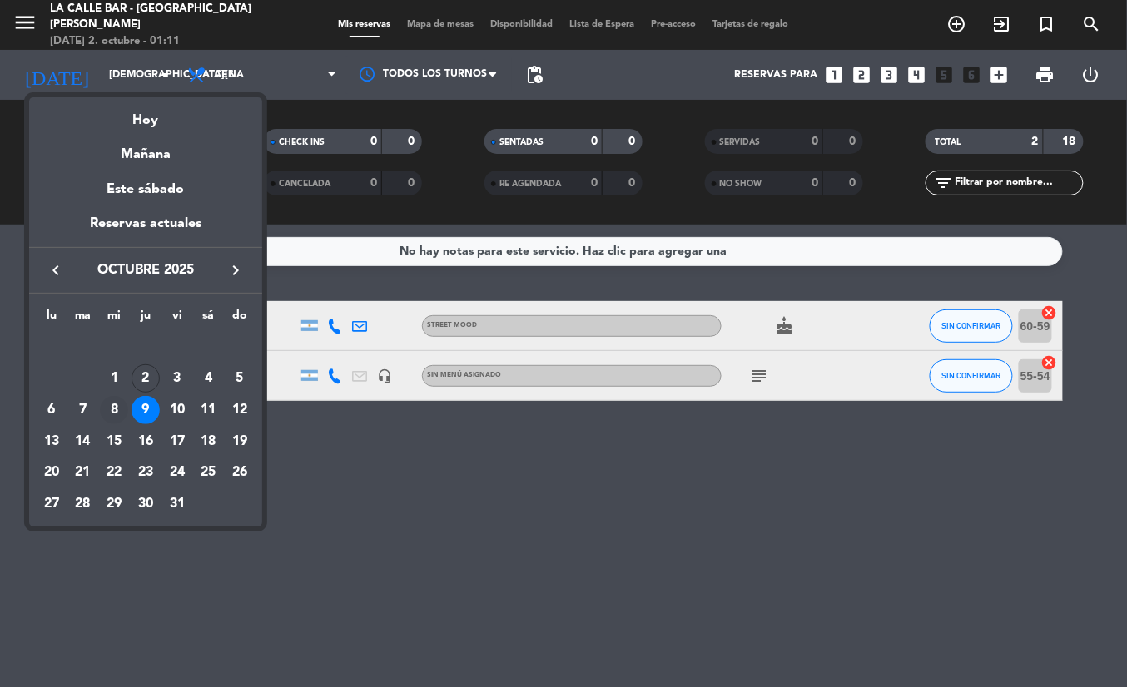
click at [117, 407] on div "8" at bounding box center [114, 410] width 28 height 28
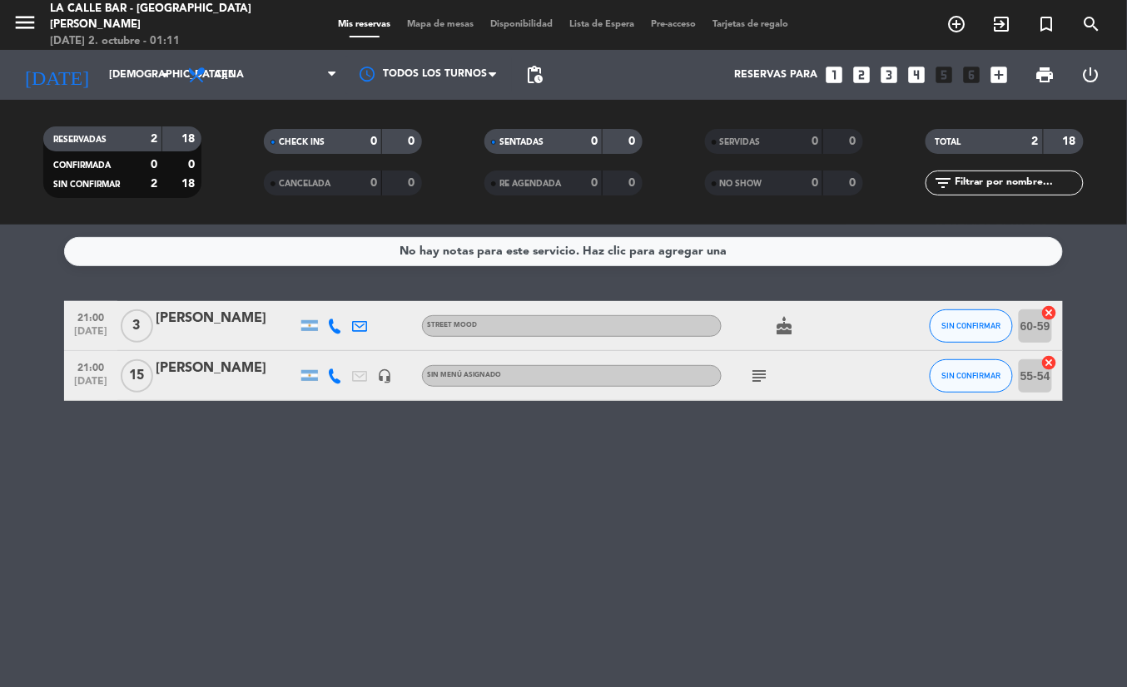
type input "[DATE]"
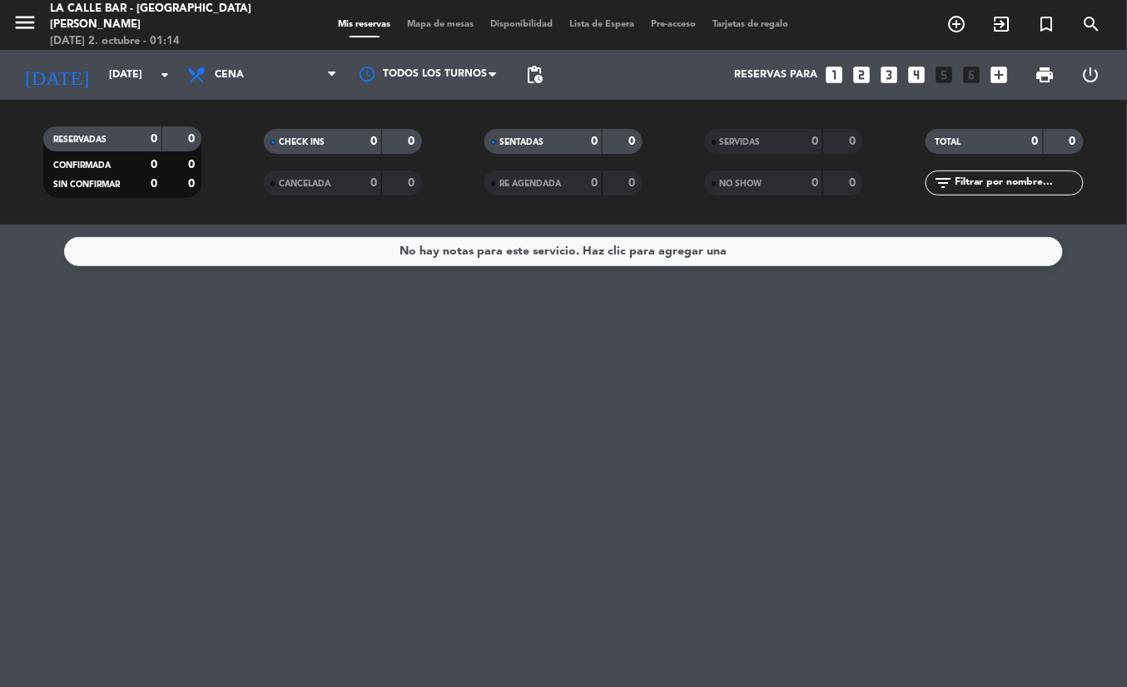
click at [441, 27] on span "Mapa de mesas" at bounding box center [440, 24] width 83 height 9
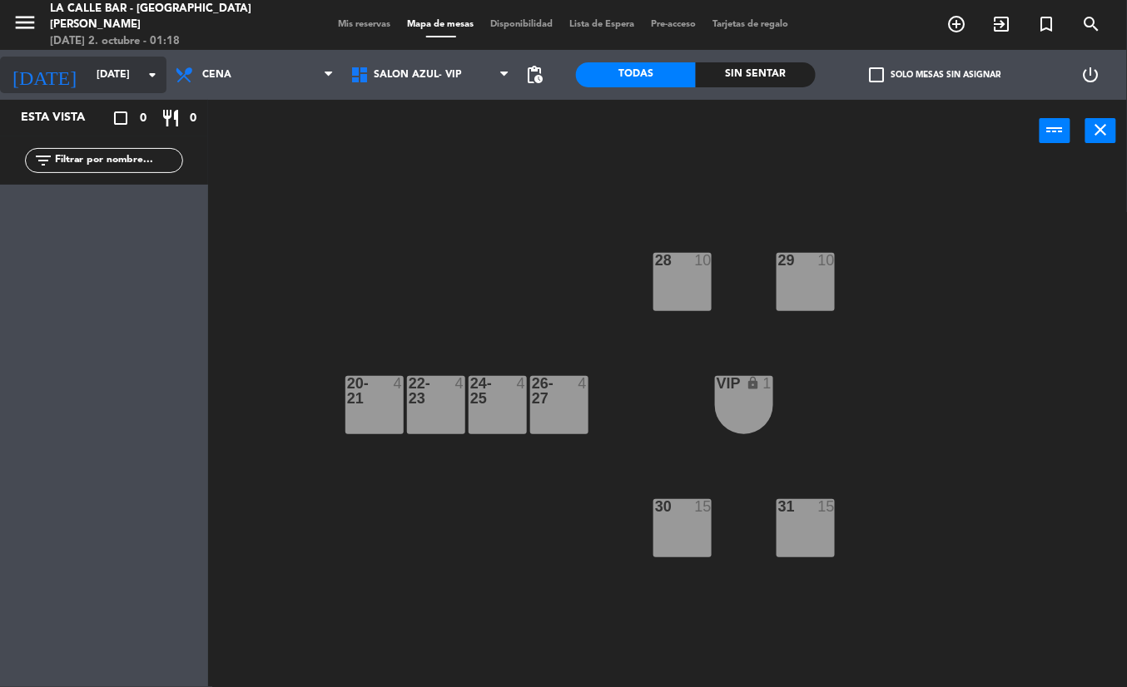
click at [90, 87] on input "[DATE]" at bounding box center [158, 75] width 141 height 28
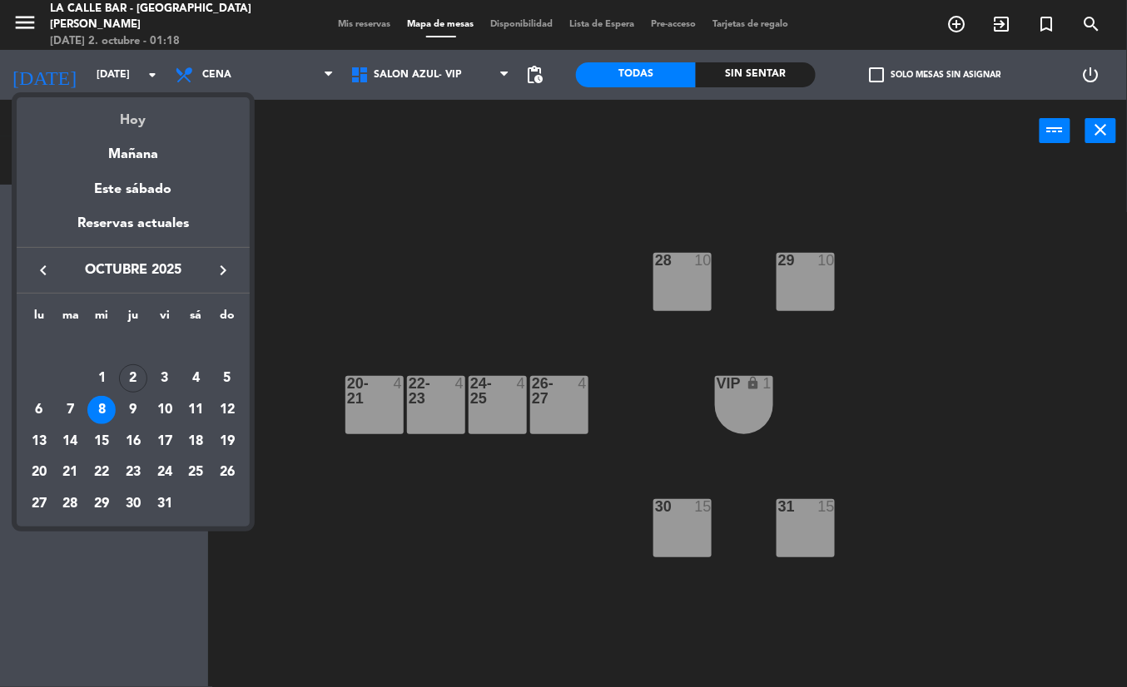
click at [117, 121] on div "Hoy" at bounding box center [133, 114] width 233 height 34
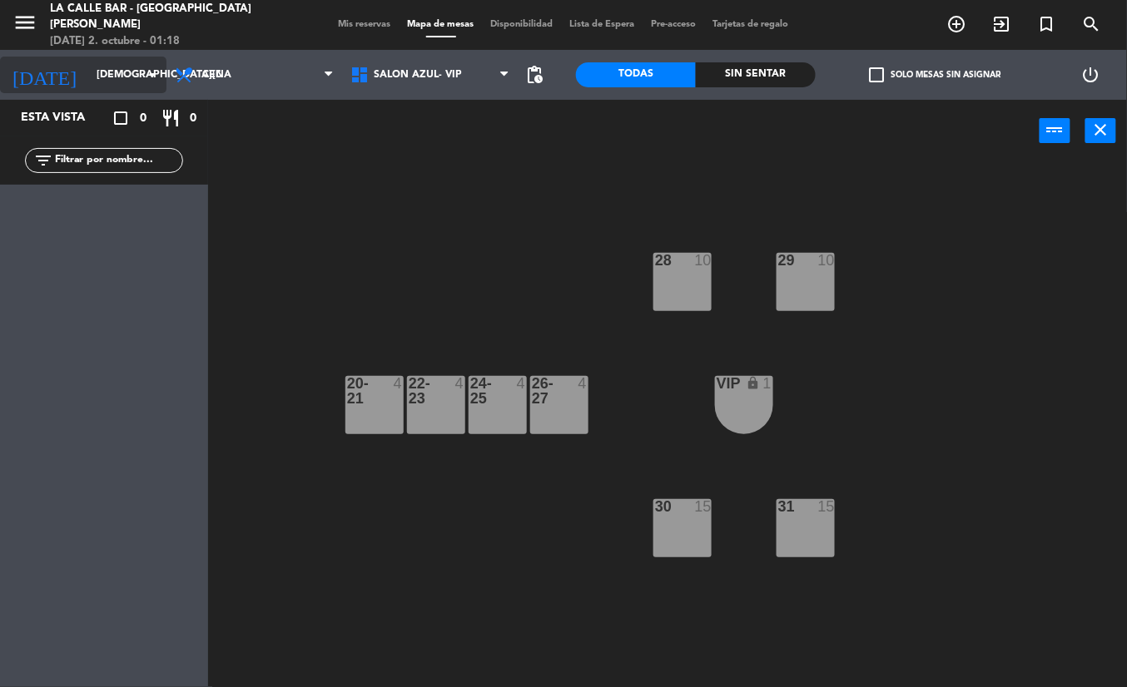
click at [88, 67] on input "[DEMOGRAPHIC_DATA][DATE]" at bounding box center [158, 75] width 141 height 28
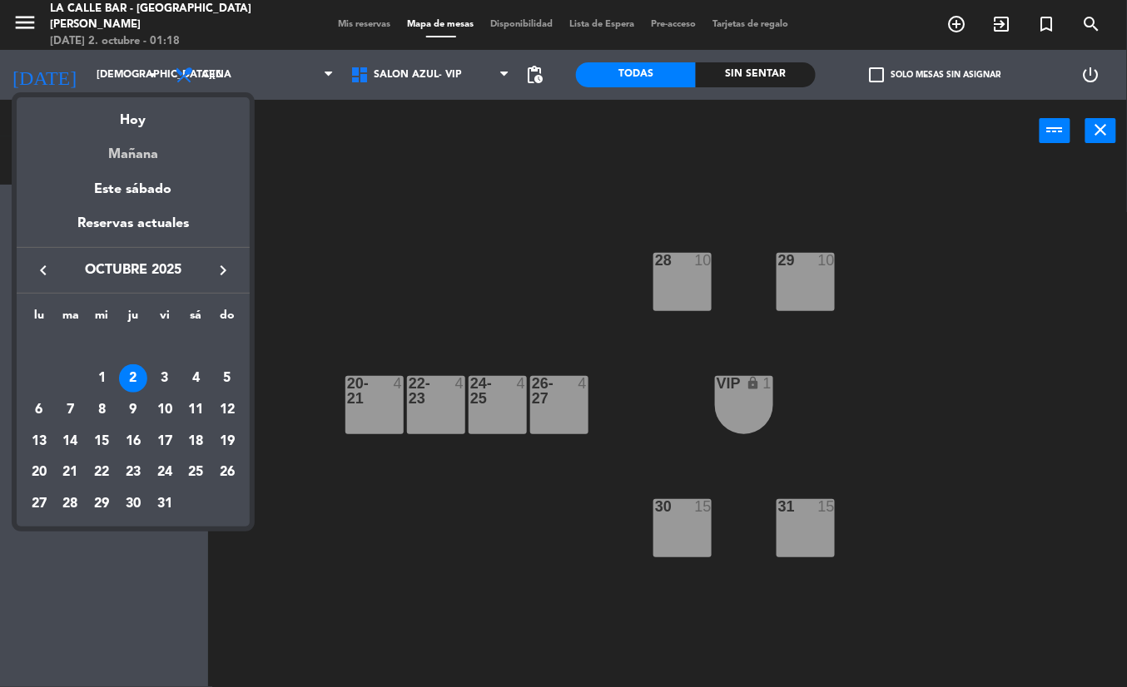
click at [130, 150] on div "Mañana" at bounding box center [133, 148] width 233 height 34
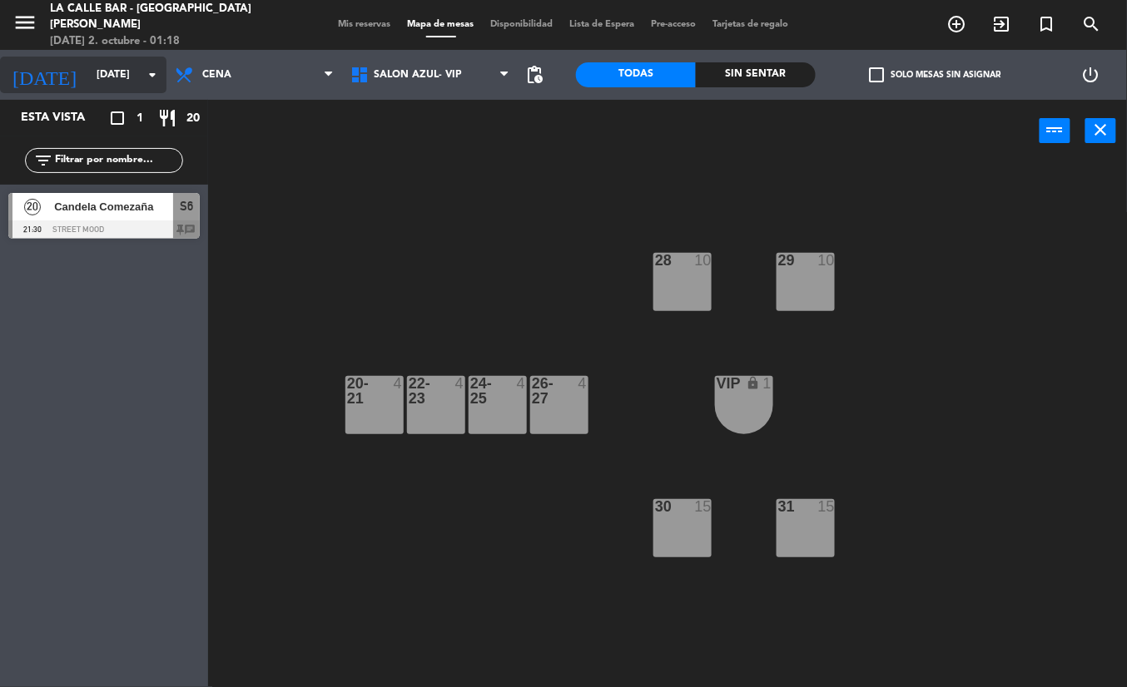
click at [123, 75] on input "[DATE]" at bounding box center [158, 75] width 141 height 28
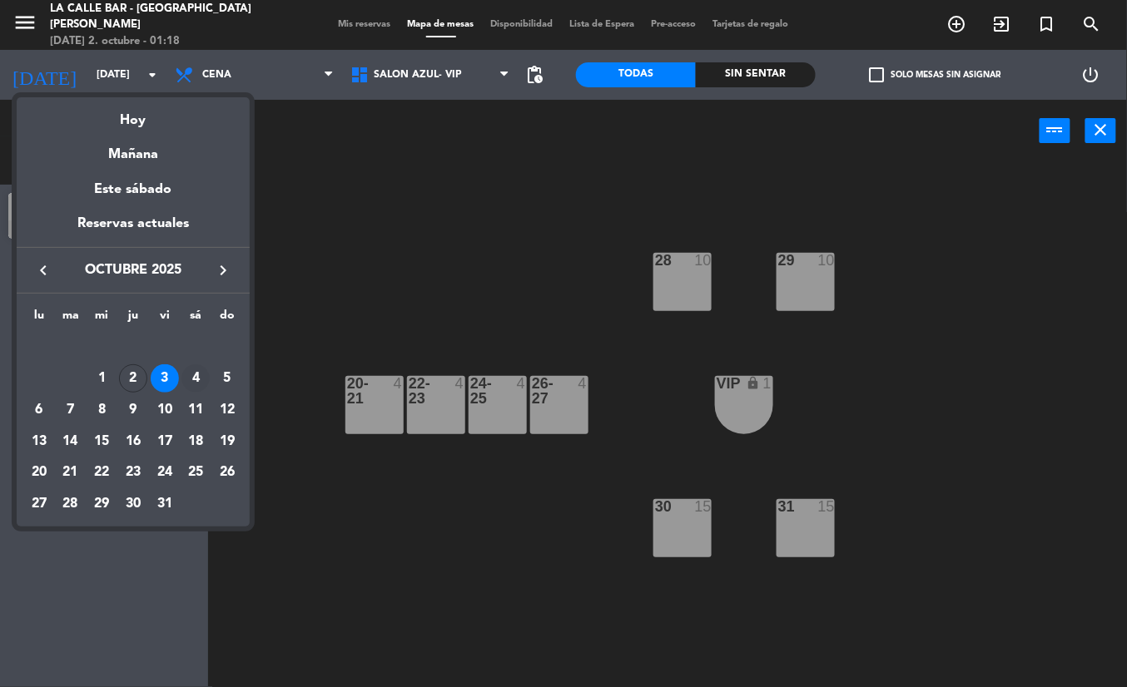
click at [200, 383] on div "4" at bounding box center [195, 378] width 28 height 28
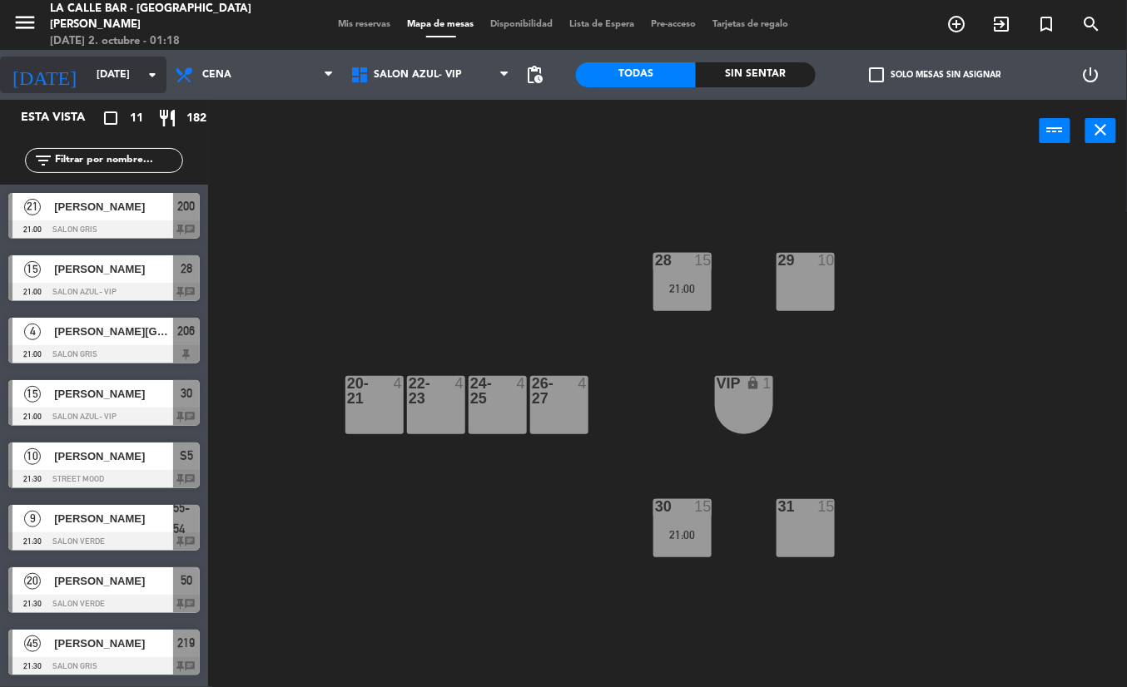
click at [95, 73] on input "[DATE]" at bounding box center [158, 75] width 141 height 28
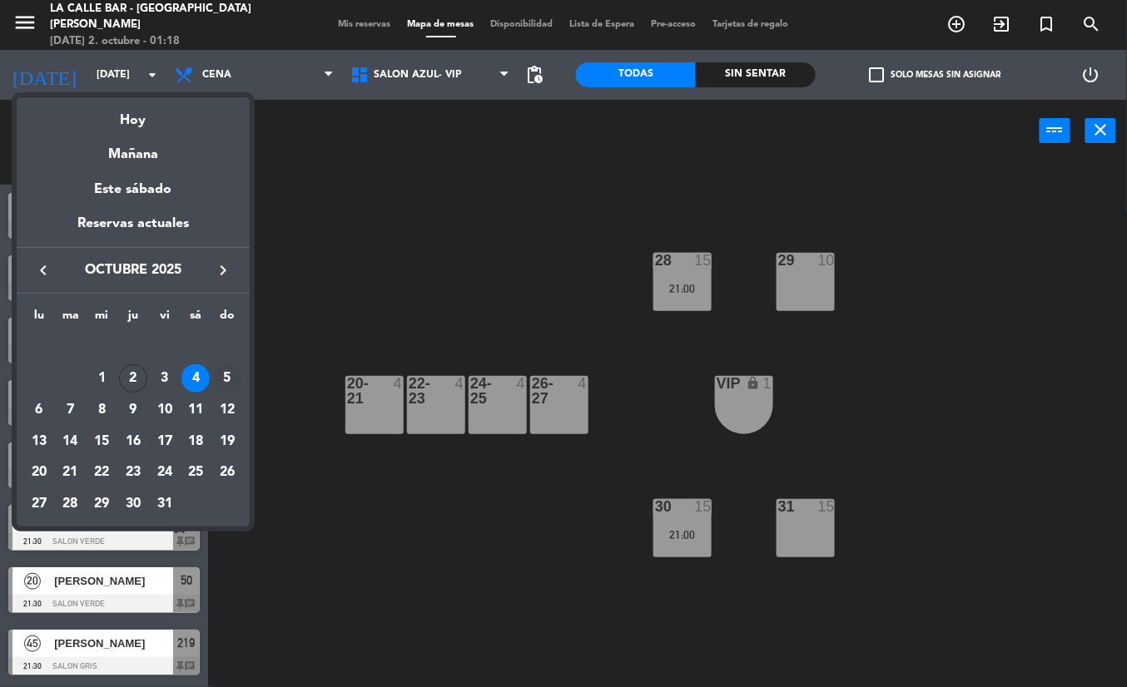
click at [226, 369] on div "5" at bounding box center [227, 378] width 28 height 28
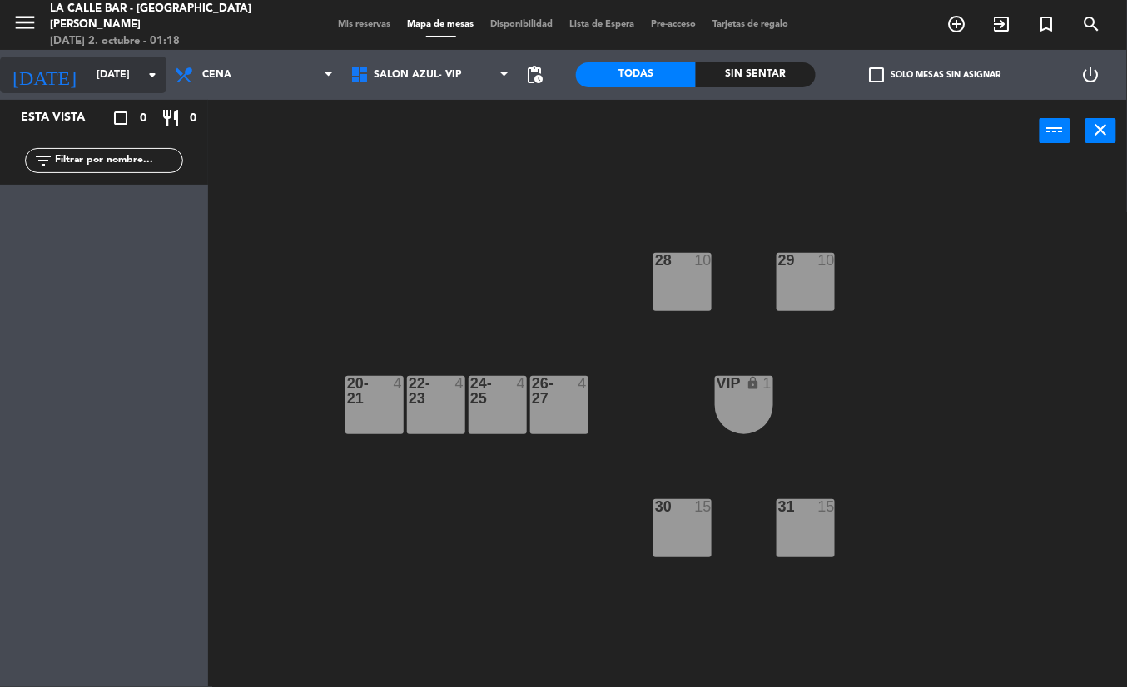
click at [126, 63] on input "[DATE]" at bounding box center [158, 75] width 141 height 28
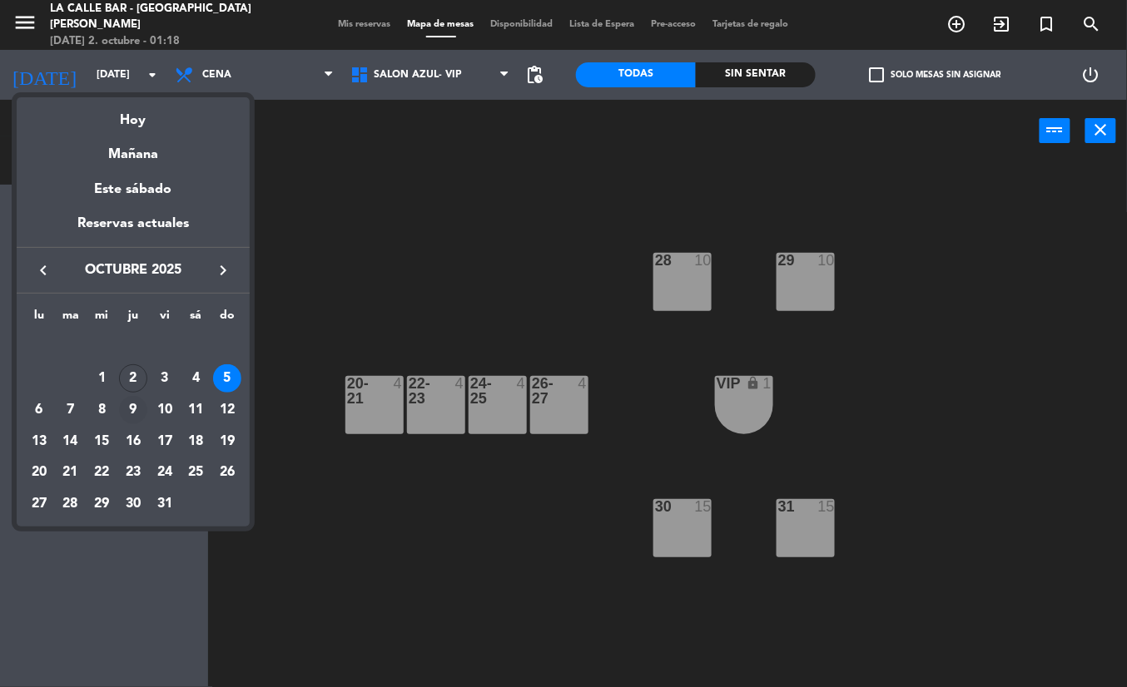
click at [130, 410] on div "9" at bounding box center [133, 410] width 28 height 28
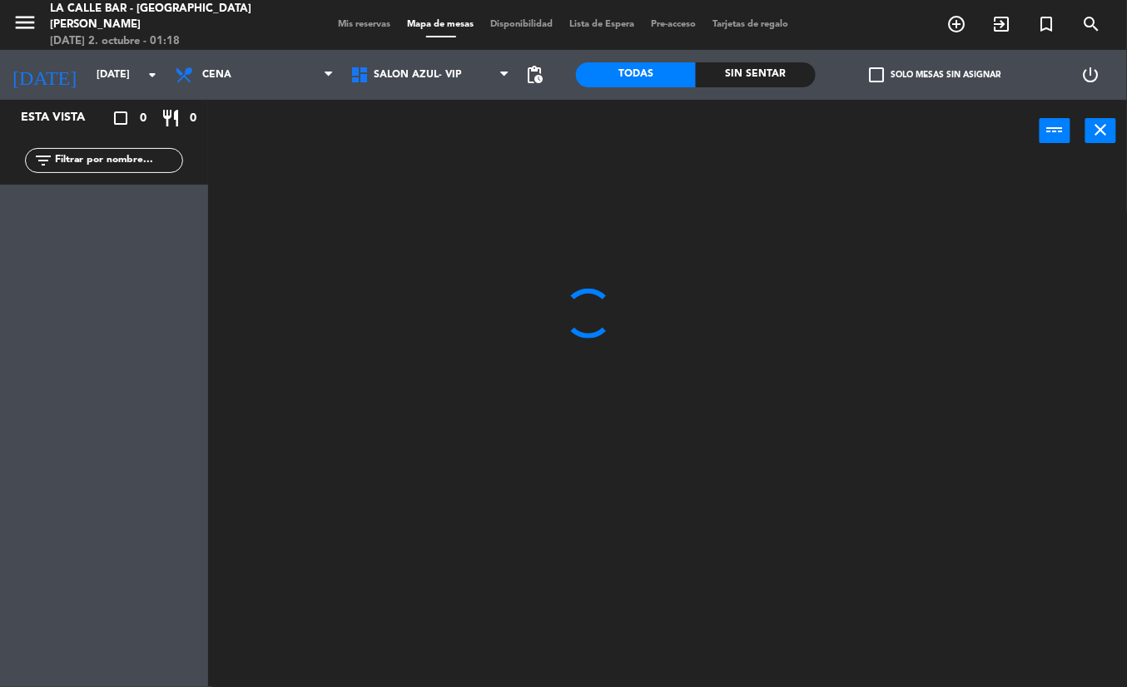
type input "[DEMOGRAPHIC_DATA][DATE]"
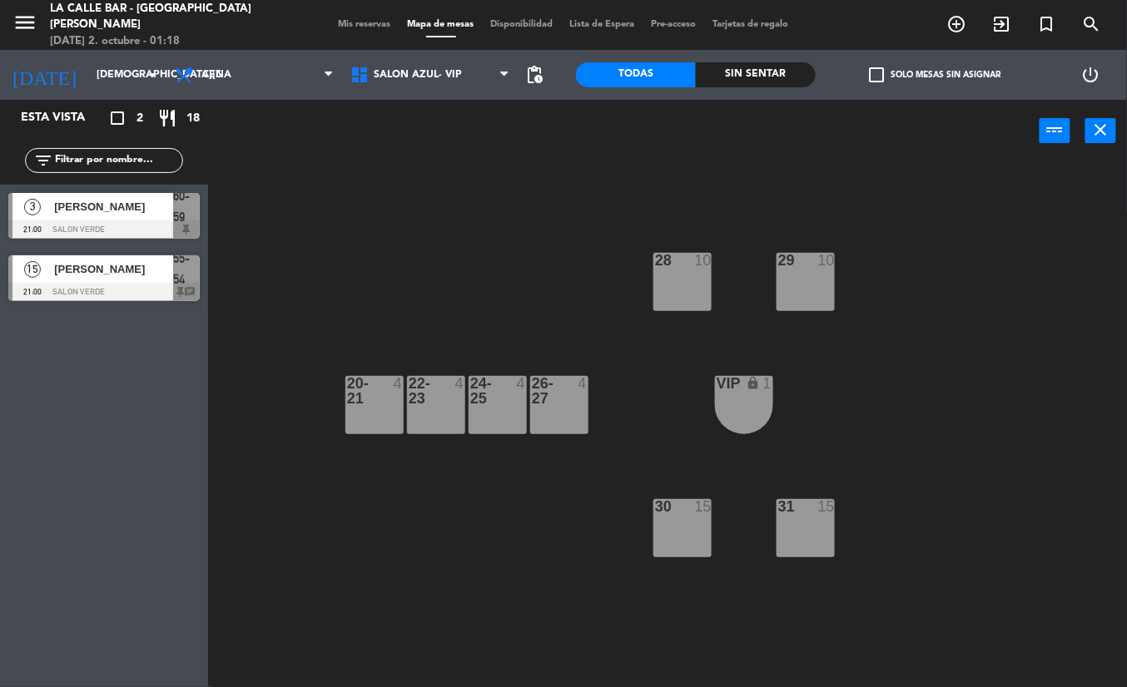
click at [146, 266] on div "15 [PERSON_NAME] 21:00 SALON VERDE 55-54 chat" at bounding box center [104, 278] width 208 height 62
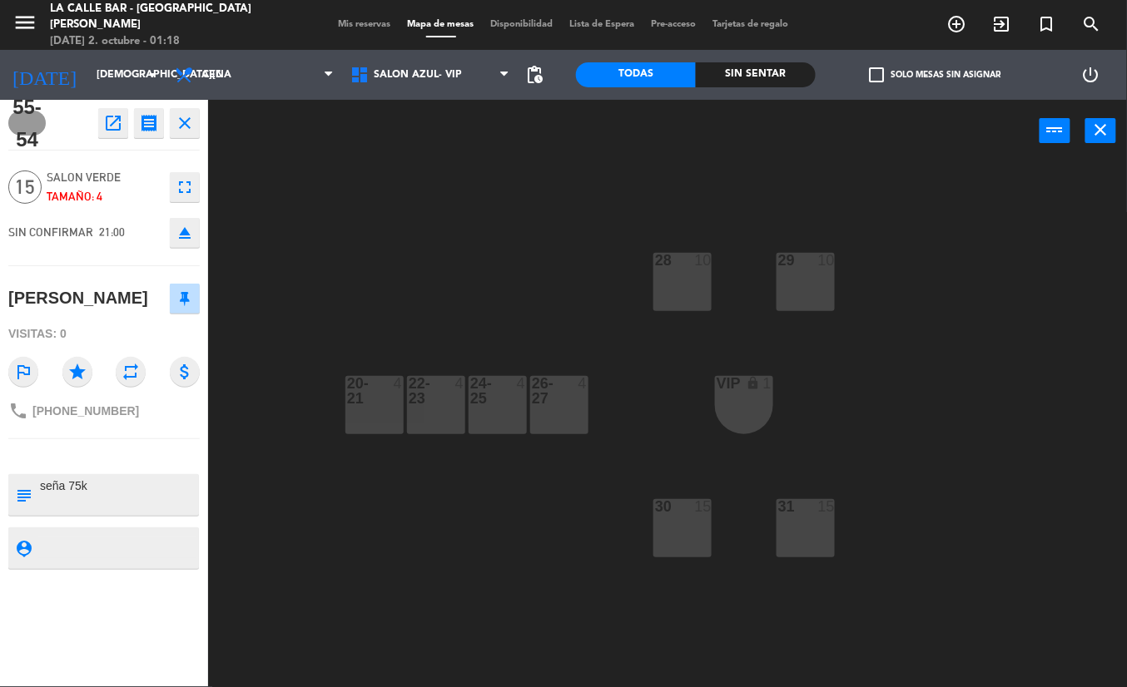
click at [185, 125] on icon "close" at bounding box center [185, 123] width 20 height 20
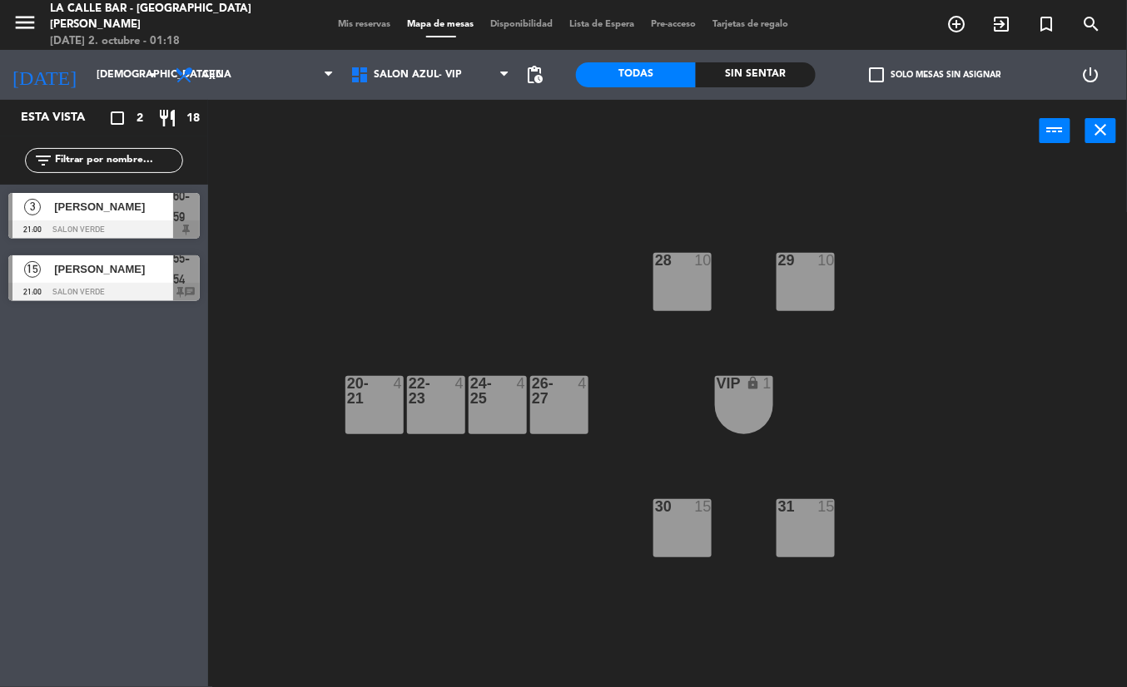
click at [376, 22] on span "Mis reservas" at bounding box center [364, 24] width 69 height 9
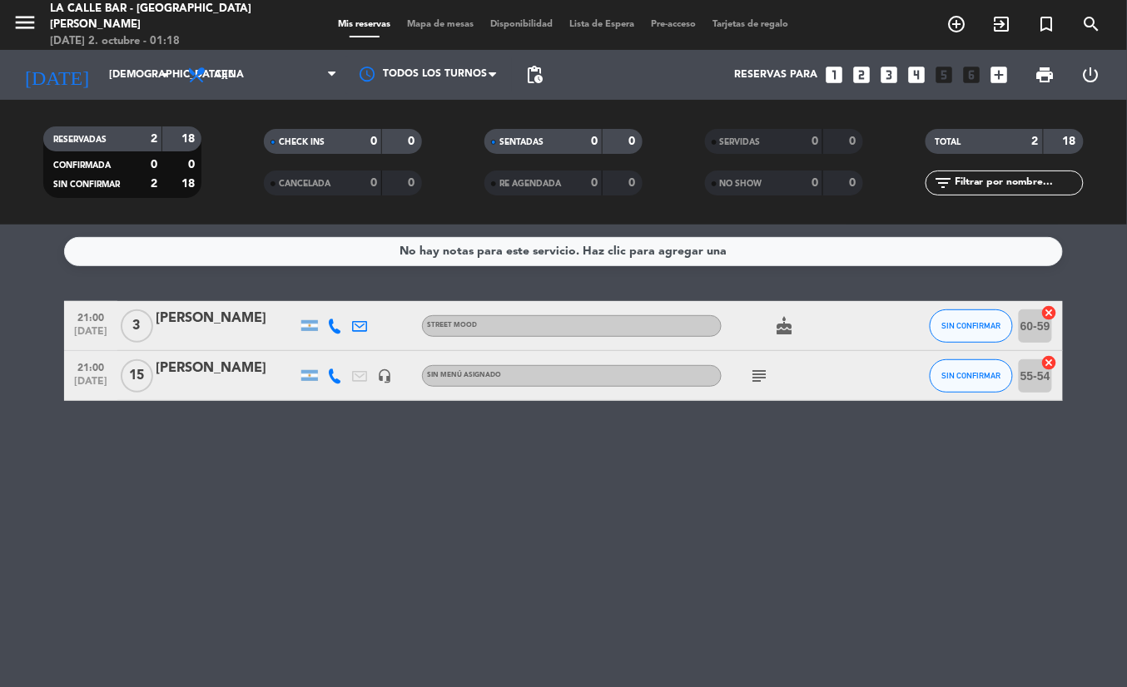
click at [761, 384] on icon "subject" at bounding box center [759, 376] width 20 height 20
